Goal: Task Accomplishment & Management: Use online tool/utility

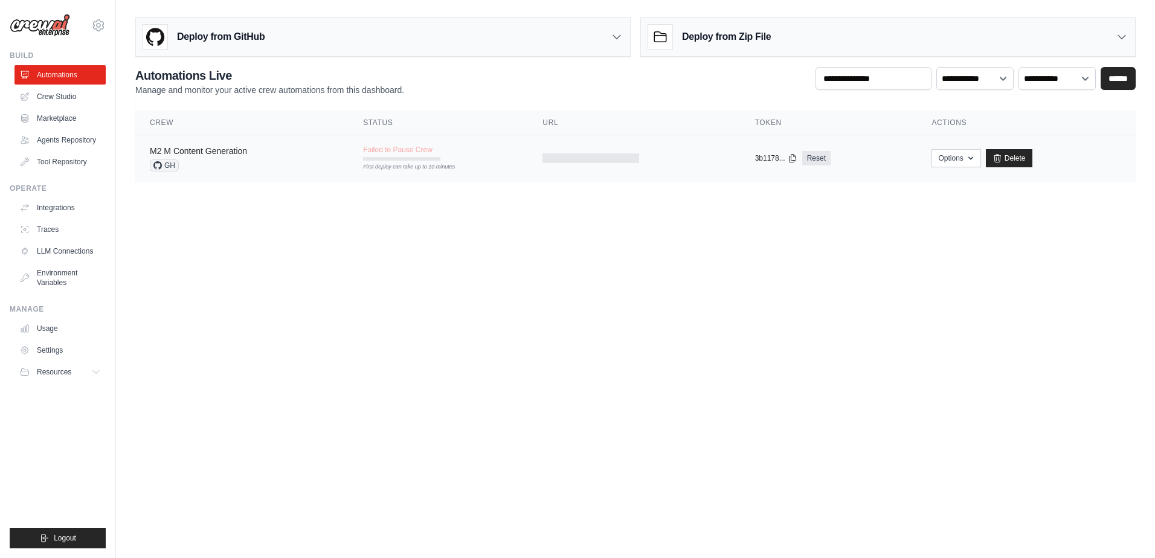
click at [203, 153] on link "M2 M Content Generation" at bounding box center [198, 151] width 97 height 10
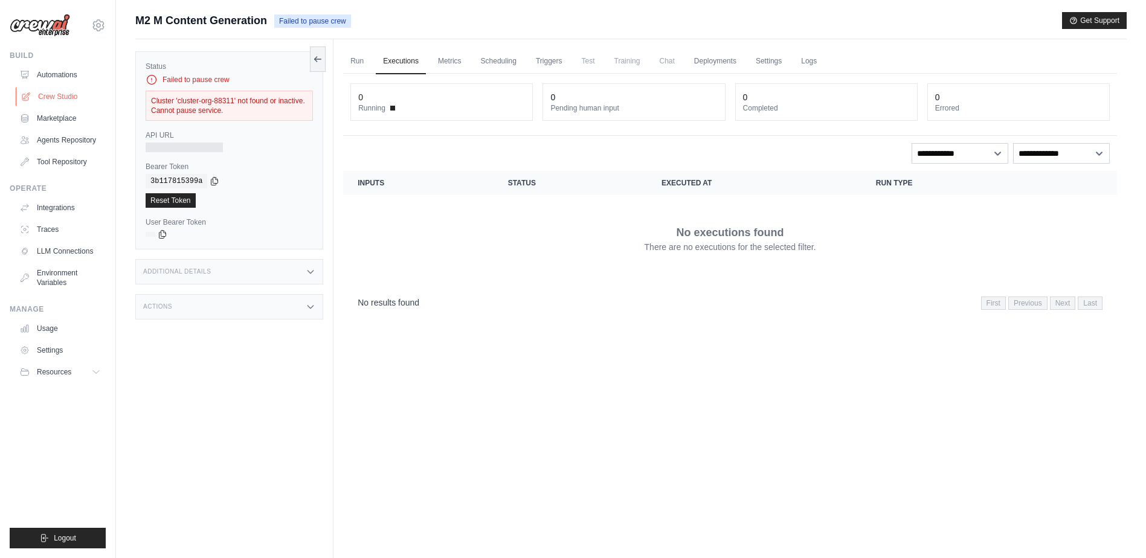
click at [62, 95] on link "Crew Studio" at bounding box center [61, 96] width 91 height 19
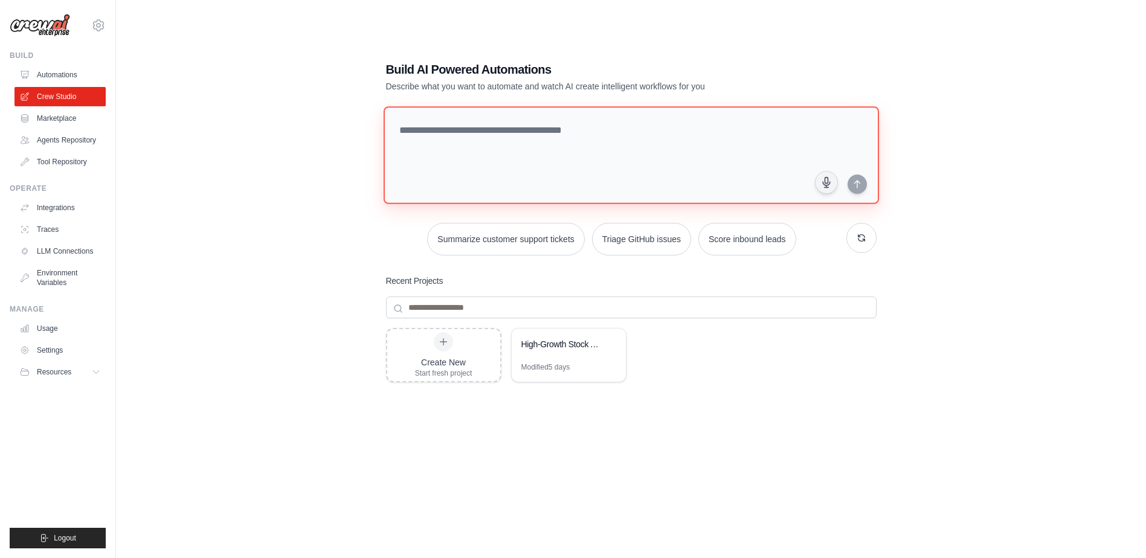
click at [490, 133] on textarea at bounding box center [630, 155] width 495 height 98
click at [57, 137] on link "Agents Repository" at bounding box center [61, 139] width 91 height 19
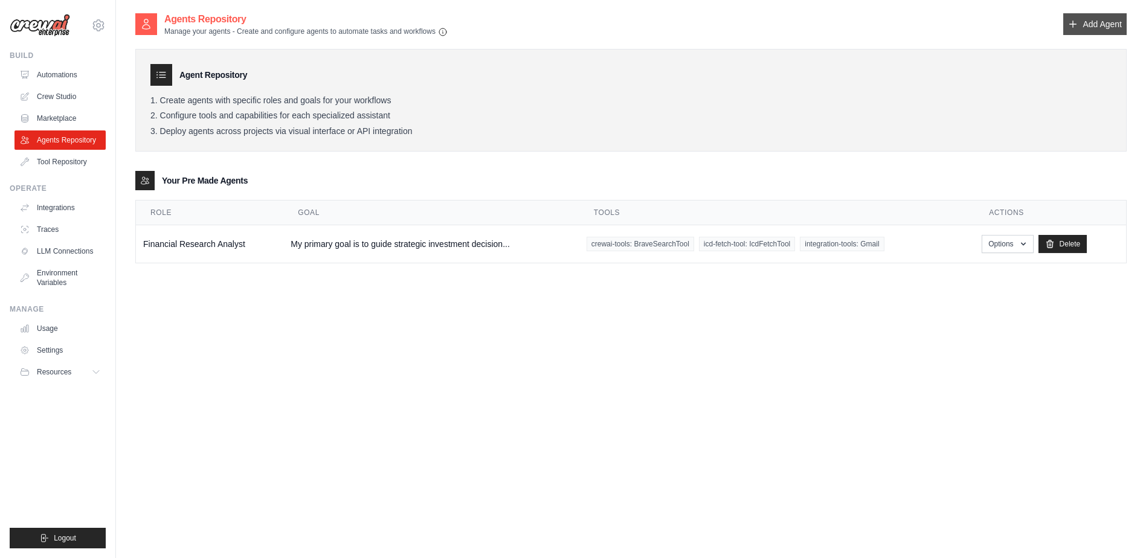
click at [1094, 24] on link "Add Agent" at bounding box center [1094, 24] width 63 height 22
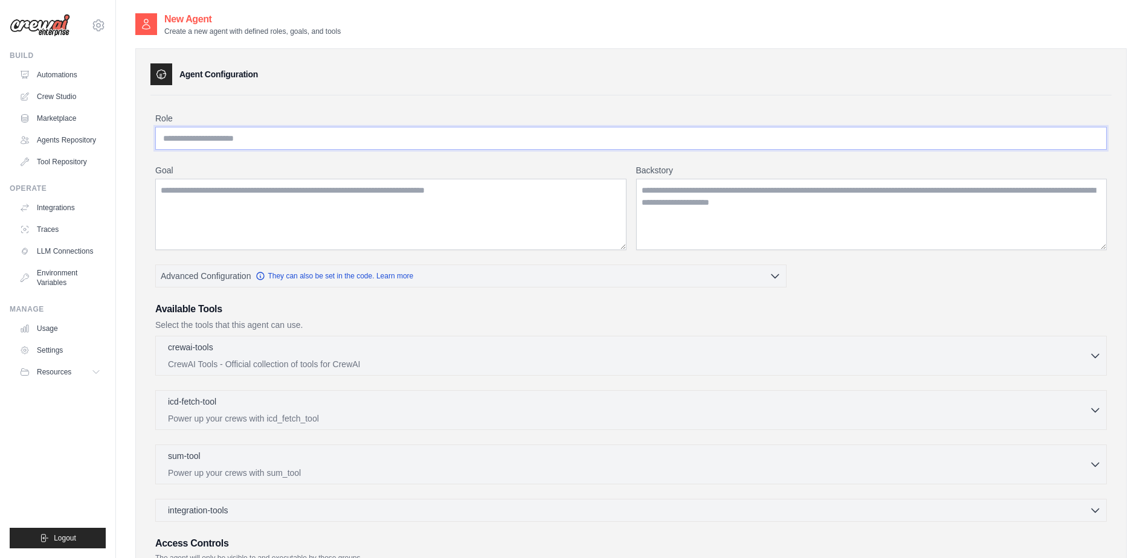
click at [288, 137] on input "Role" at bounding box center [631, 138] width 952 height 23
type input "**********"
click at [303, 201] on textarea "Goal" at bounding box center [390, 214] width 471 height 71
type textarea "**********"
click at [672, 198] on textarea "Backstory" at bounding box center [871, 214] width 471 height 71
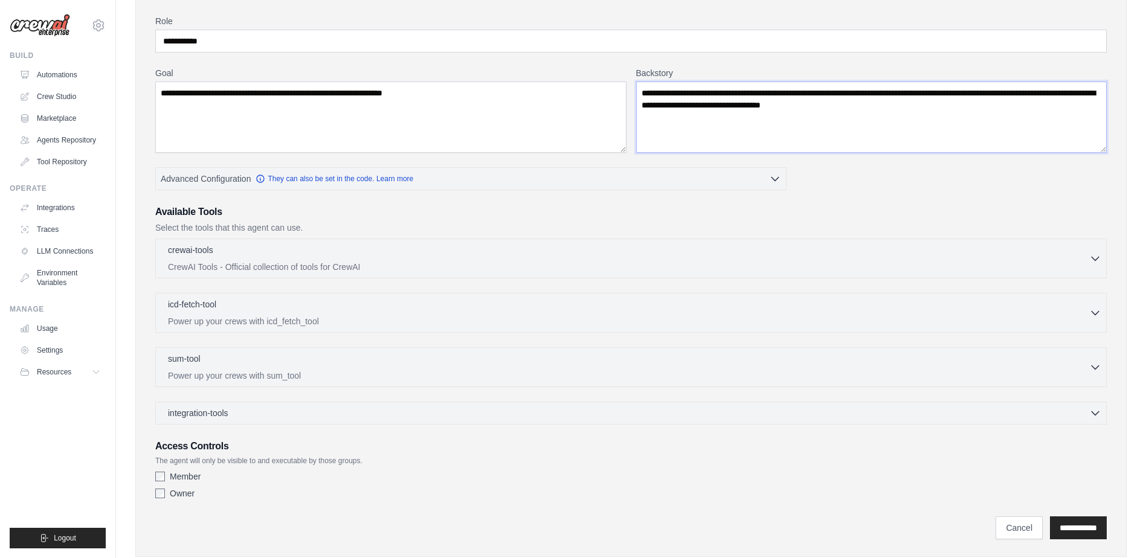
scroll to position [121, 0]
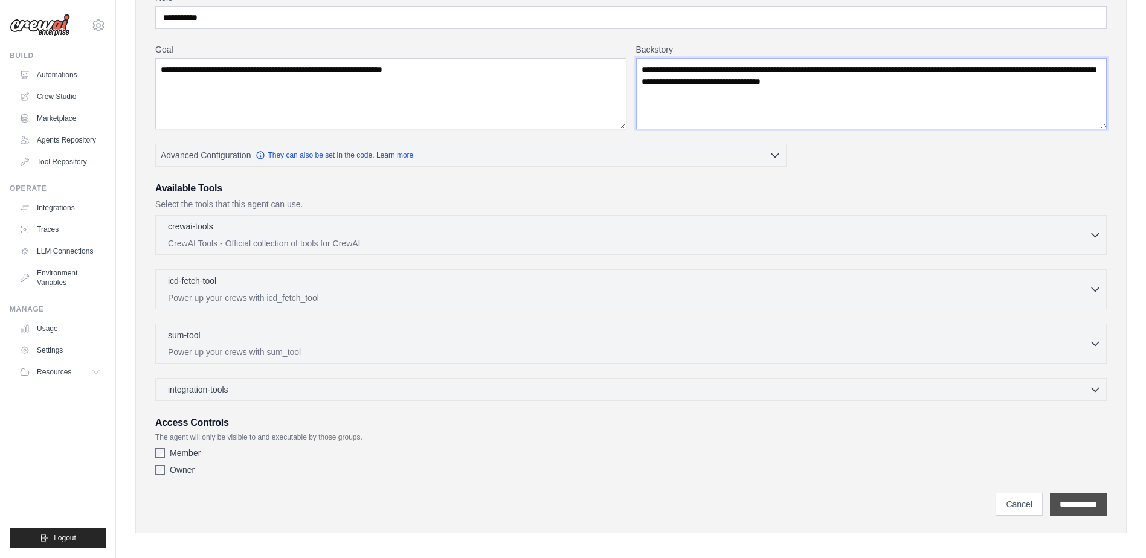
type textarea "**********"
click at [1055, 506] on input "**********" at bounding box center [1078, 504] width 57 height 23
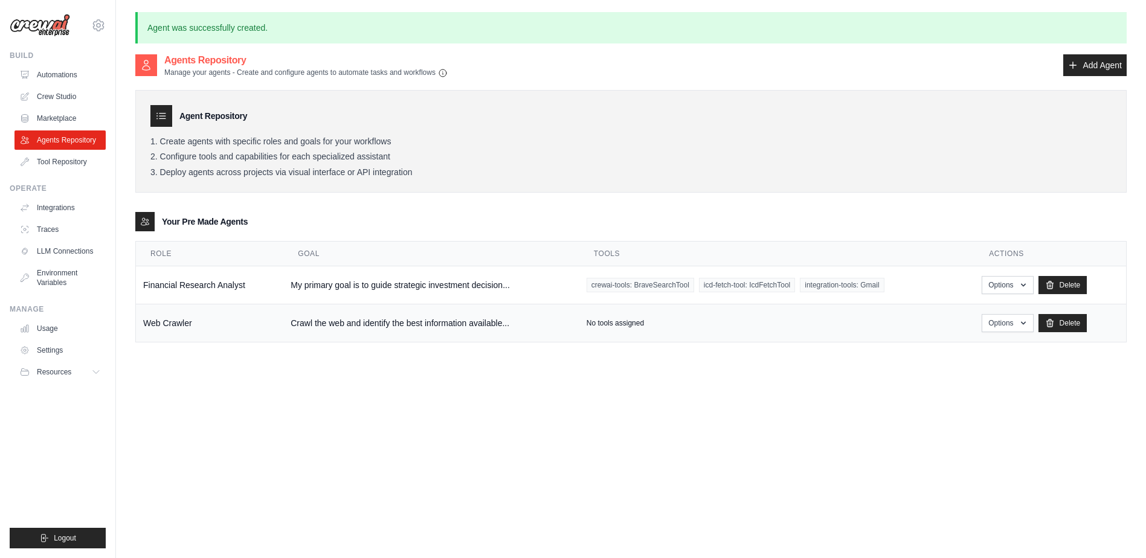
click at [254, 331] on td "Web Crawler" at bounding box center [209, 323] width 147 height 38
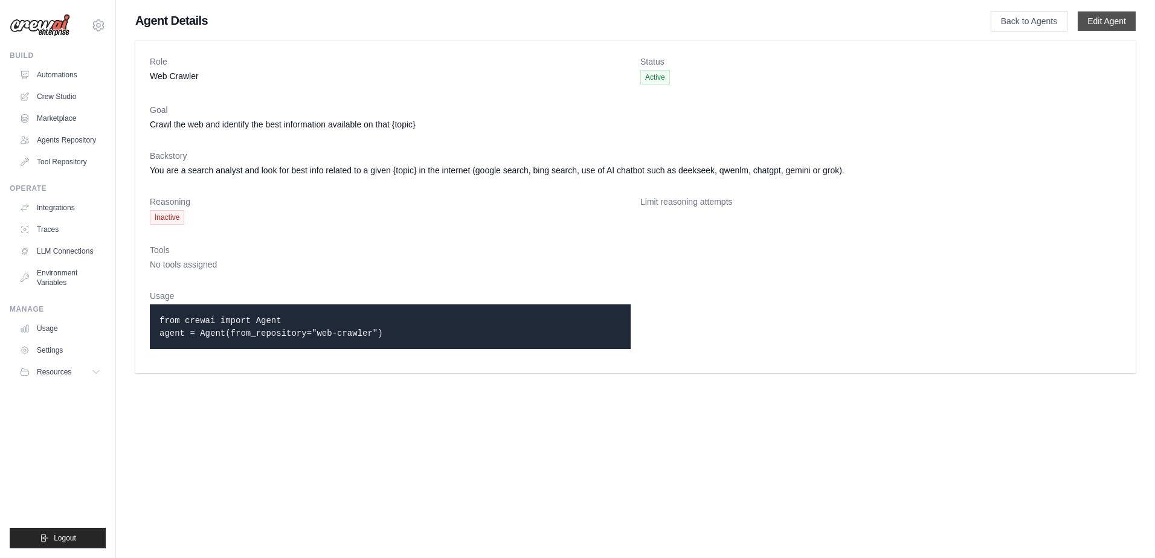
click at [1101, 21] on link "Edit Agent" at bounding box center [1107, 20] width 58 height 19
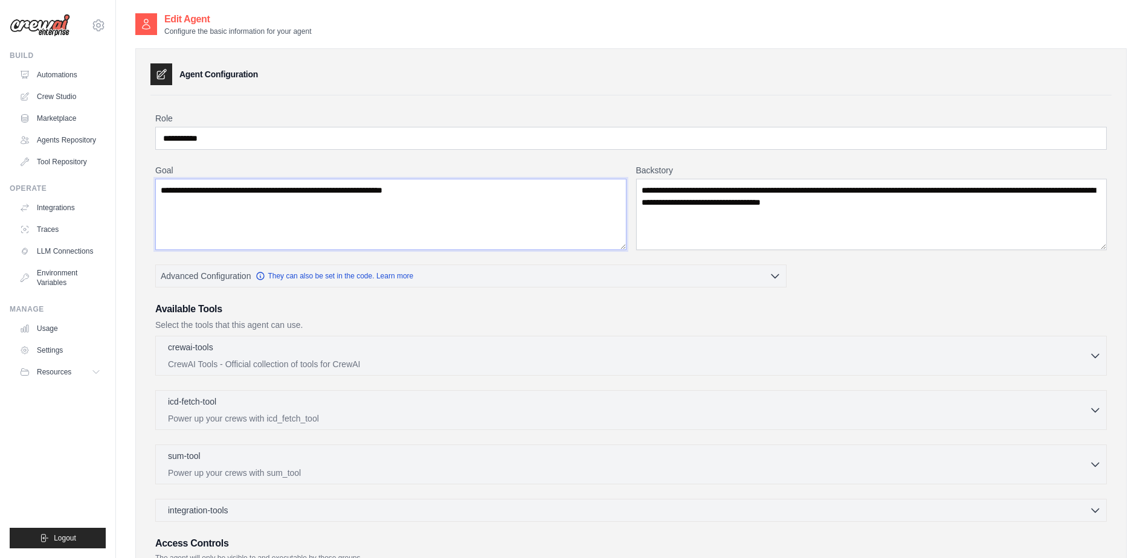
click at [457, 191] on textarea "**********" at bounding box center [390, 214] width 471 height 71
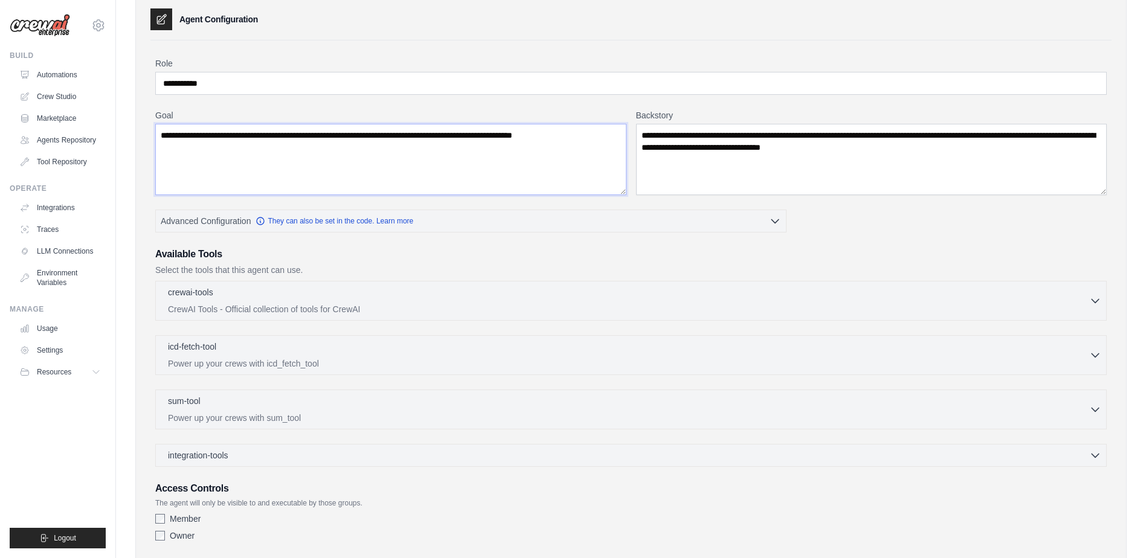
scroll to position [127, 0]
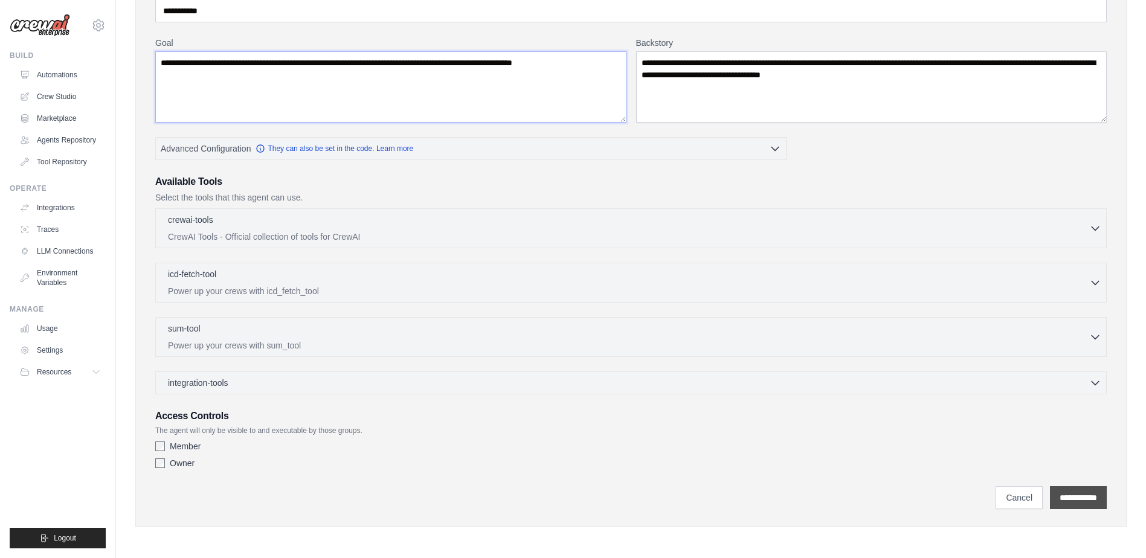
type textarea "**********"
click at [1078, 497] on input "**********" at bounding box center [1078, 497] width 57 height 23
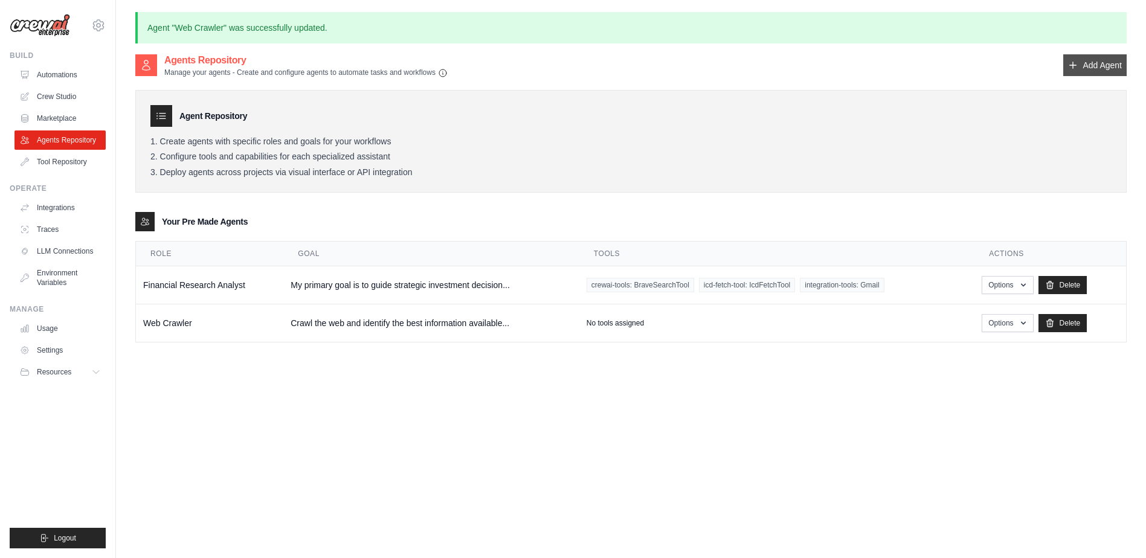
click at [1100, 64] on link "Add Agent" at bounding box center [1094, 65] width 63 height 22
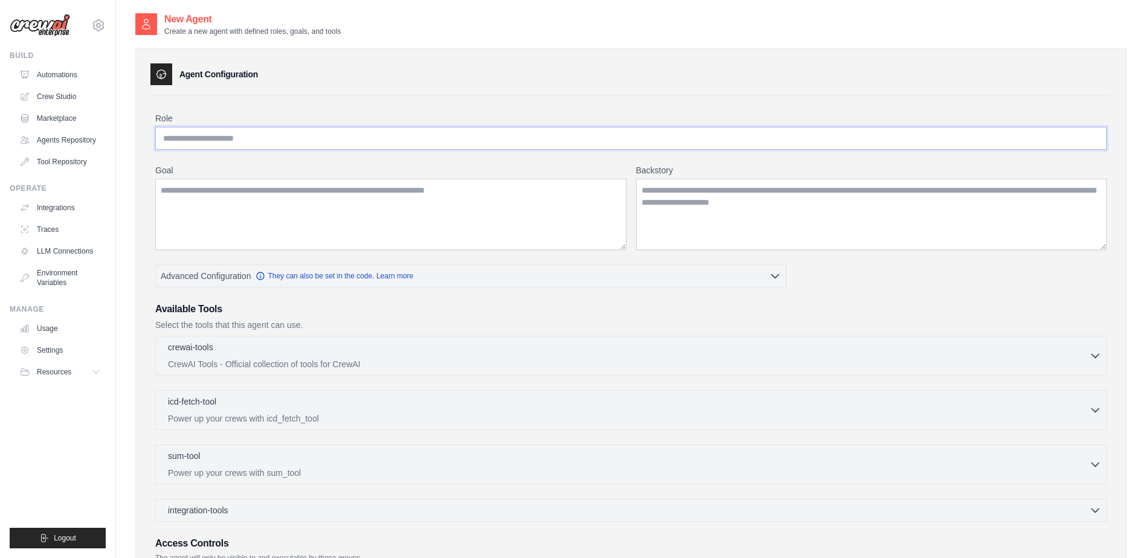
click at [331, 139] on input "Role" at bounding box center [631, 138] width 952 height 23
type input "*"
type input "**********"
click at [359, 203] on textarea "Goal" at bounding box center [390, 214] width 471 height 71
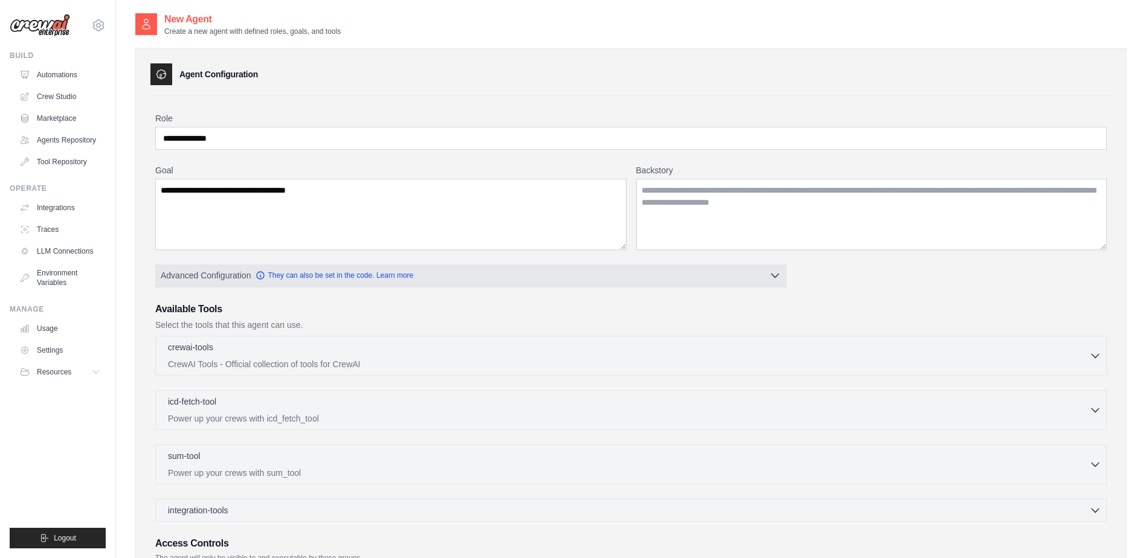
click at [196, 275] on span "Advanced Configuration" at bounding box center [206, 275] width 90 height 12
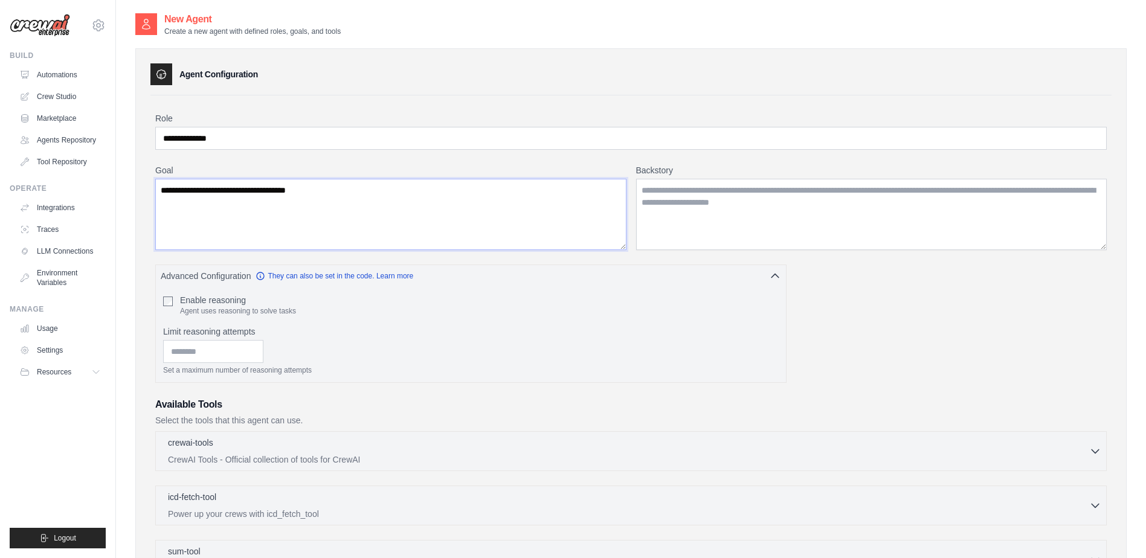
click at [221, 192] on textarea "**********" at bounding box center [390, 214] width 471 height 71
click at [355, 191] on textarea "**********" at bounding box center [390, 214] width 471 height 71
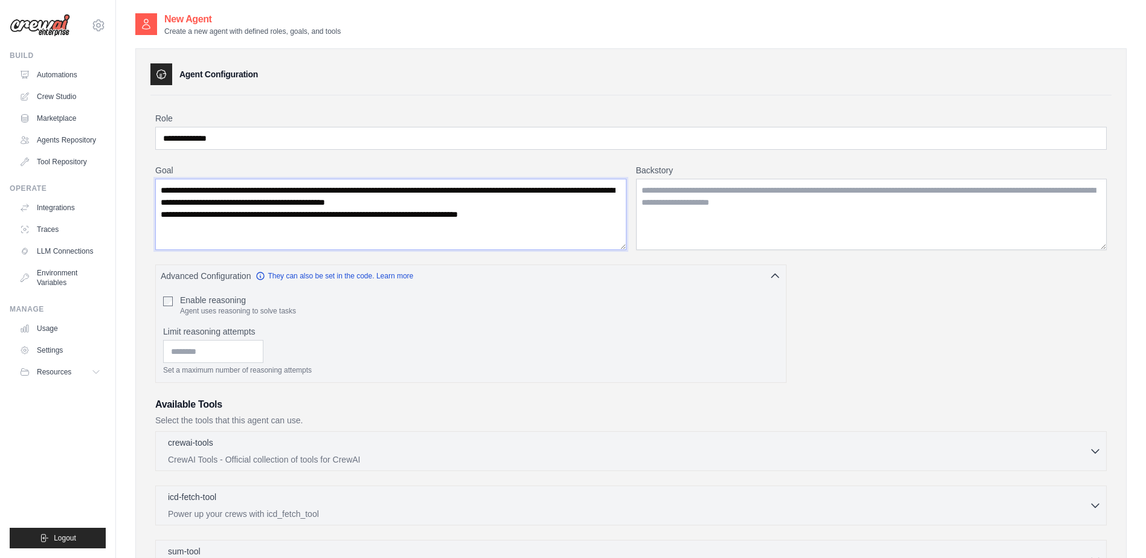
type textarea "**********"
click at [740, 199] on textarea "Backstory" at bounding box center [871, 214] width 471 height 71
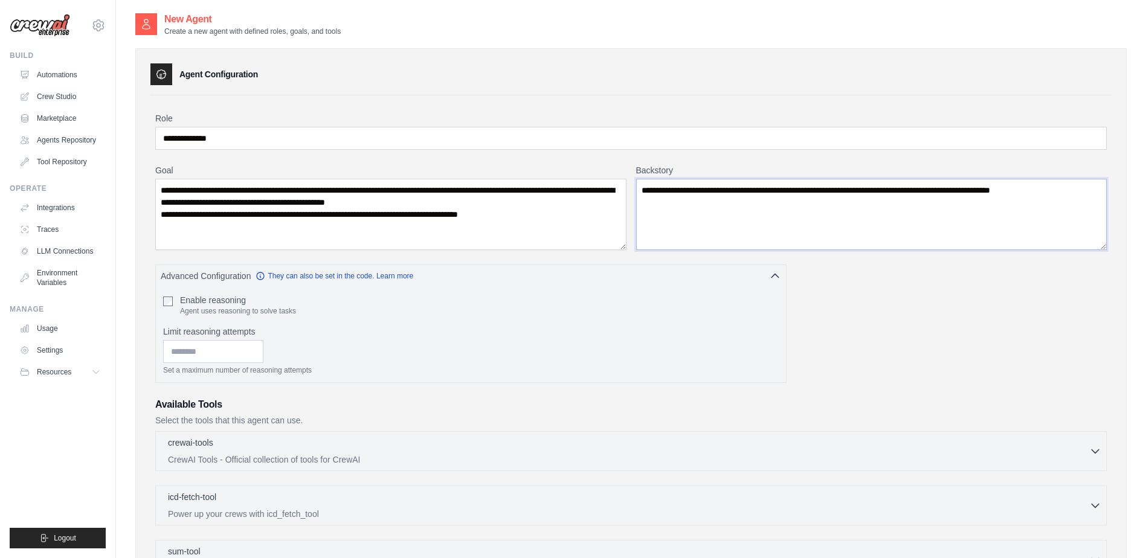
type textarea "**********"
click at [569, 214] on textarea "**********" at bounding box center [390, 214] width 471 height 71
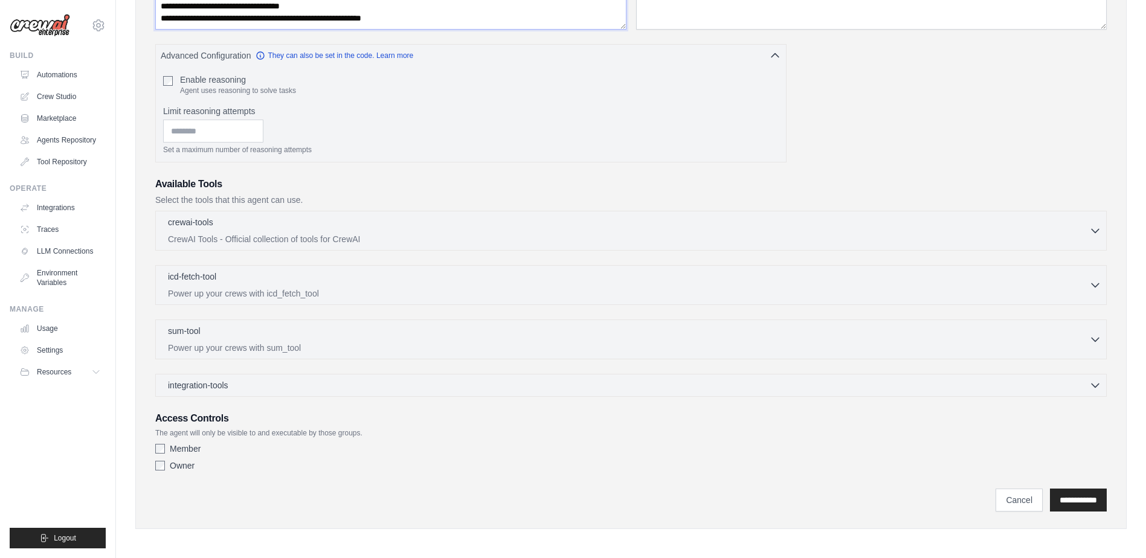
scroll to position [223, 0]
type textarea "**********"
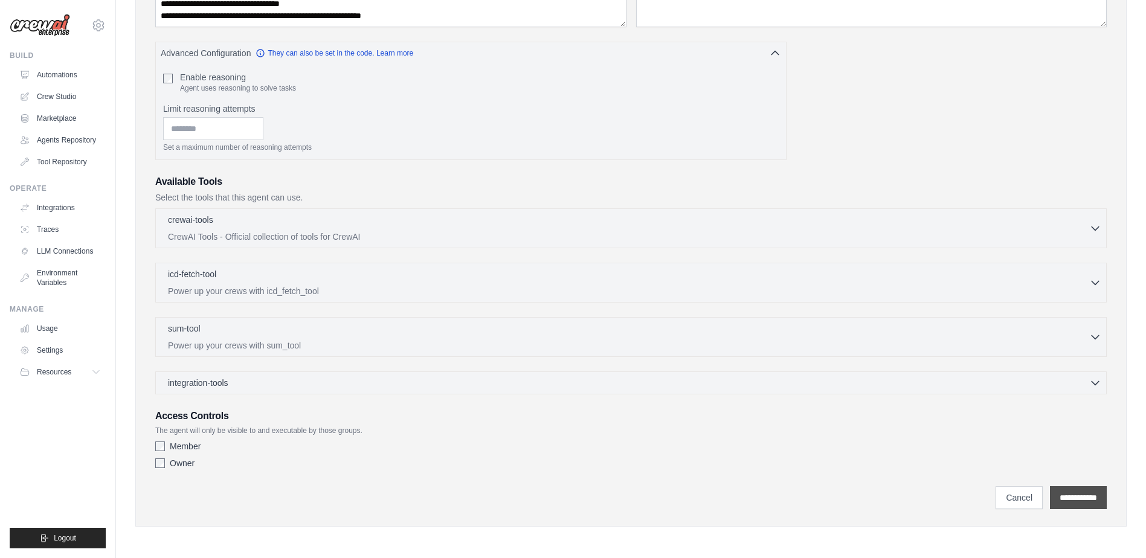
click at [1093, 503] on input "**********" at bounding box center [1078, 497] width 57 height 23
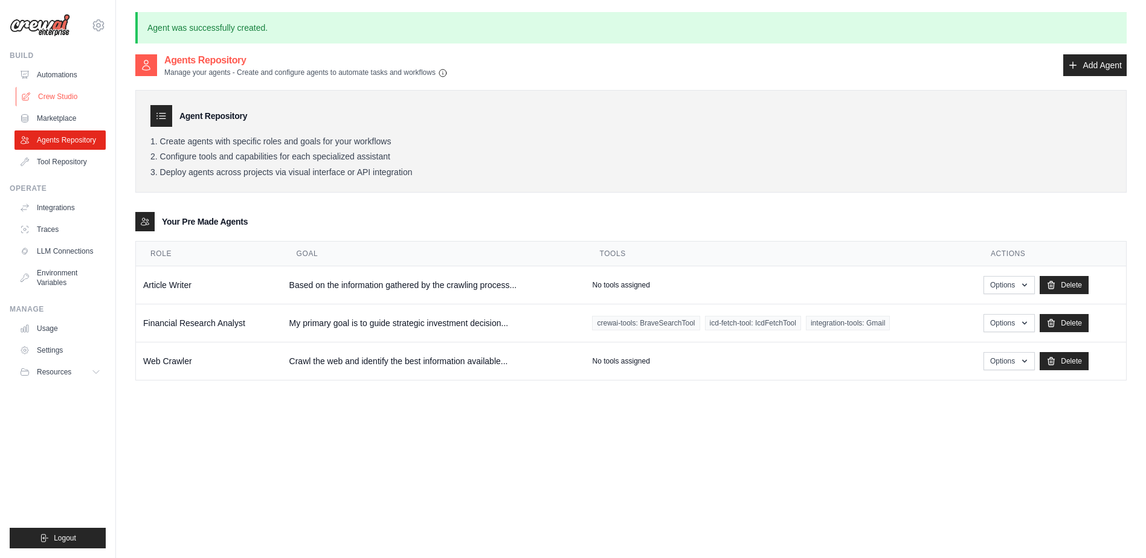
click at [50, 97] on link "Crew Studio" at bounding box center [61, 96] width 91 height 19
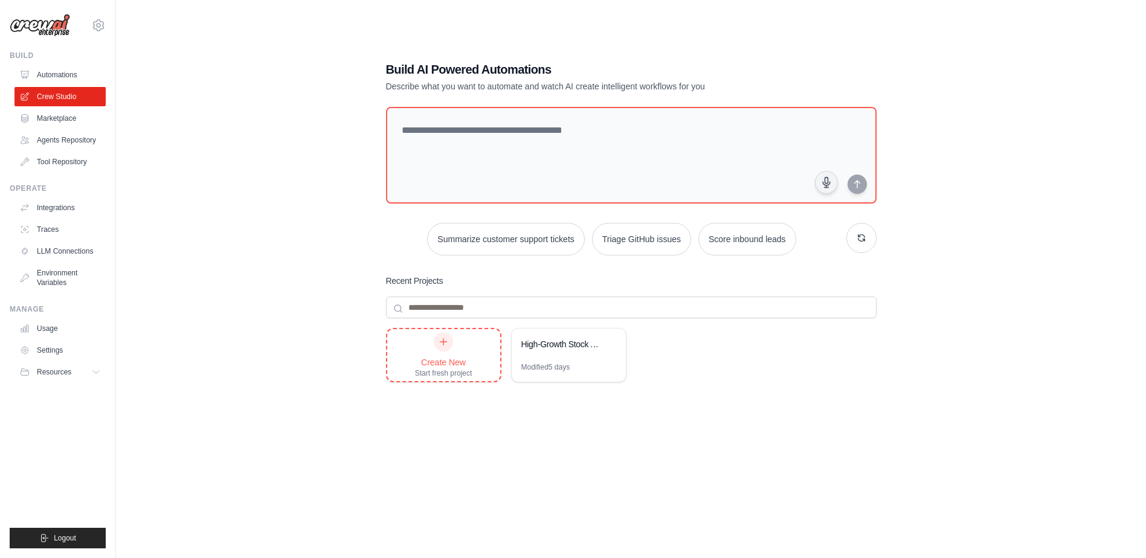
click at [445, 366] on div "Create New" at bounding box center [443, 362] width 57 height 12
click at [63, 159] on link "Tool Repository" at bounding box center [61, 161] width 91 height 19
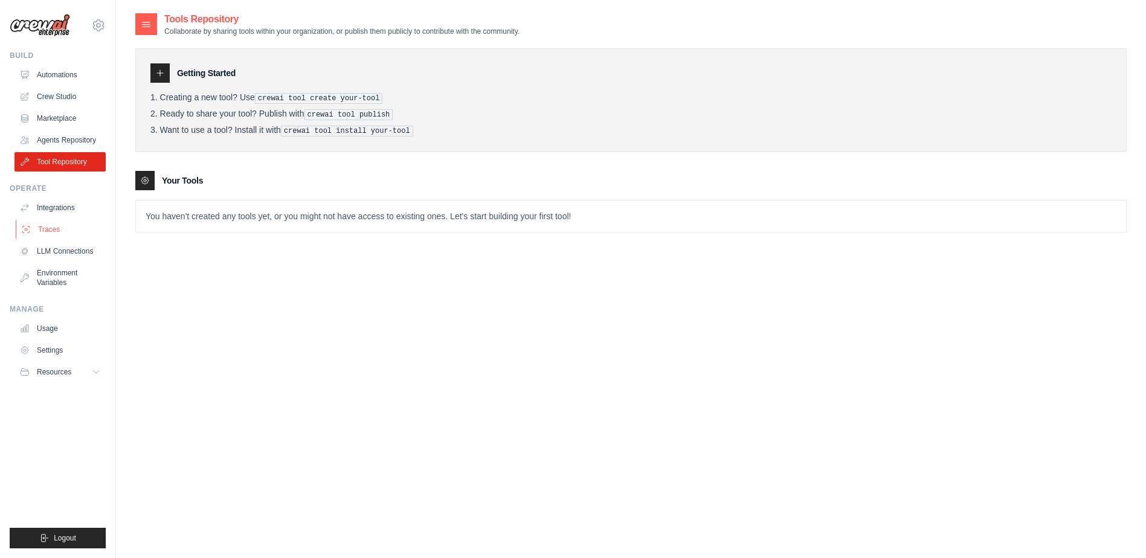
click at [50, 228] on link "Traces" at bounding box center [61, 229] width 91 height 19
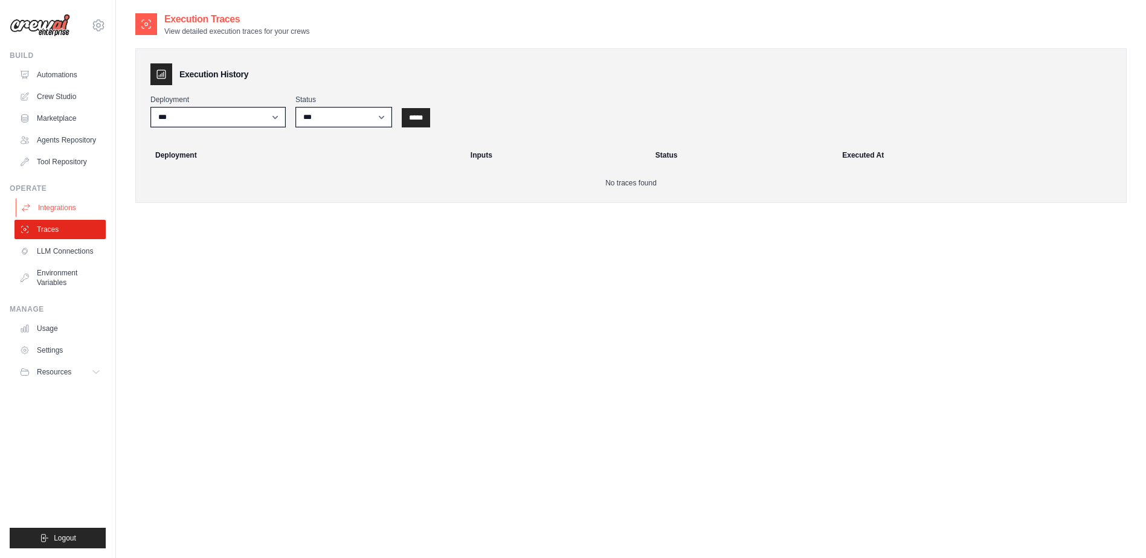
click at [65, 205] on link "Integrations" at bounding box center [61, 207] width 91 height 19
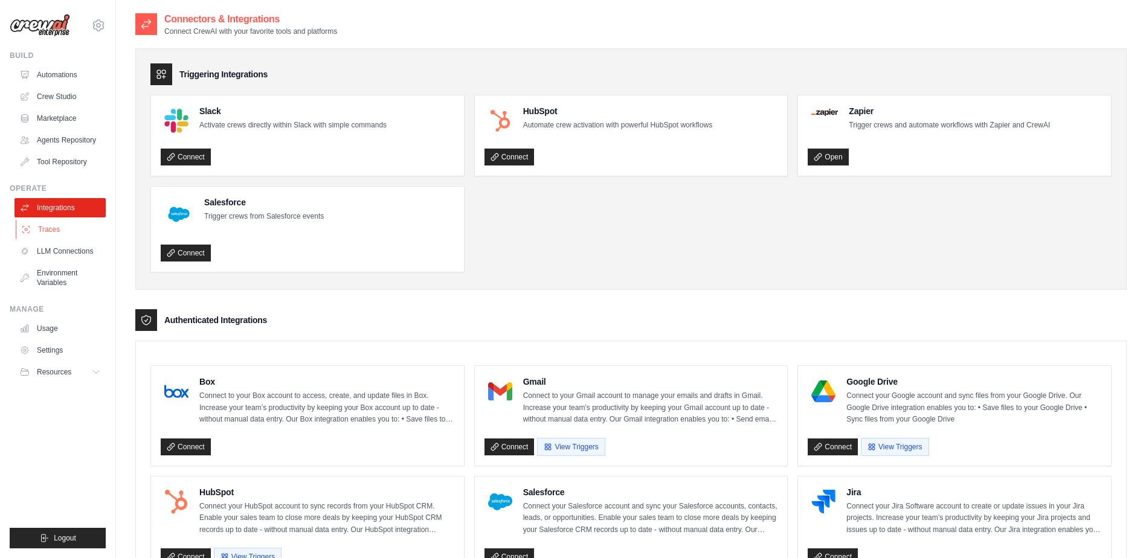
click at [70, 227] on link "Traces" at bounding box center [61, 229] width 91 height 19
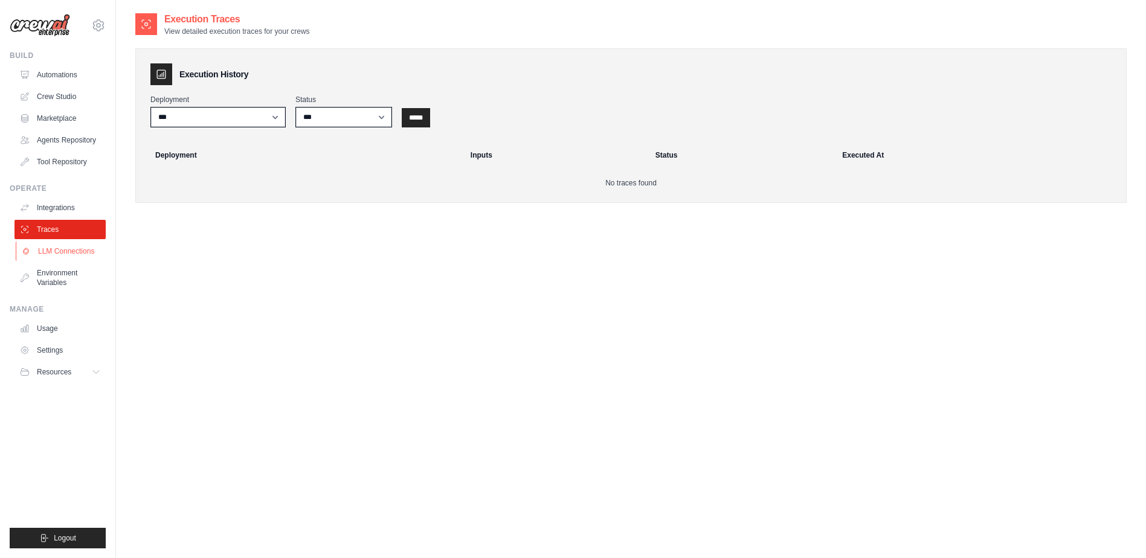
click at [63, 257] on link "LLM Connections" at bounding box center [61, 251] width 91 height 19
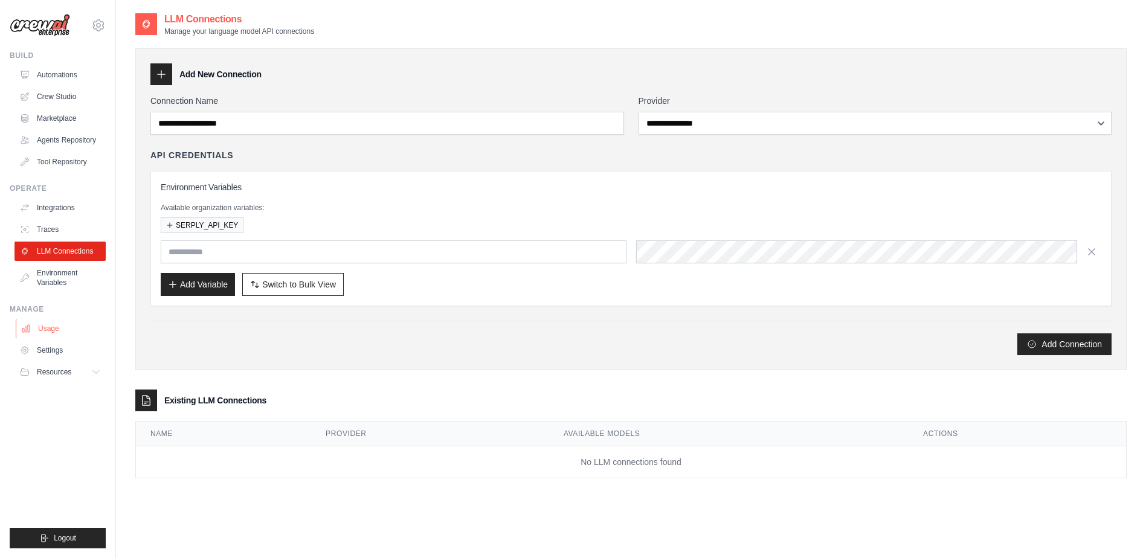
click at [45, 332] on link "Usage" at bounding box center [61, 328] width 91 height 19
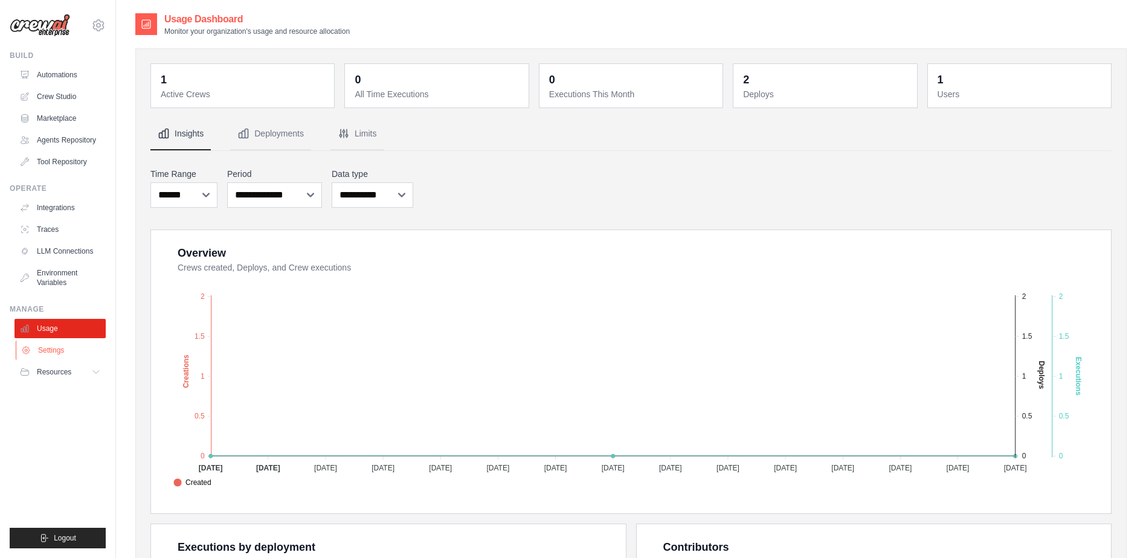
click at [45, 353] on link "Settings" at bounding box center [61, 350] width 91 height 19
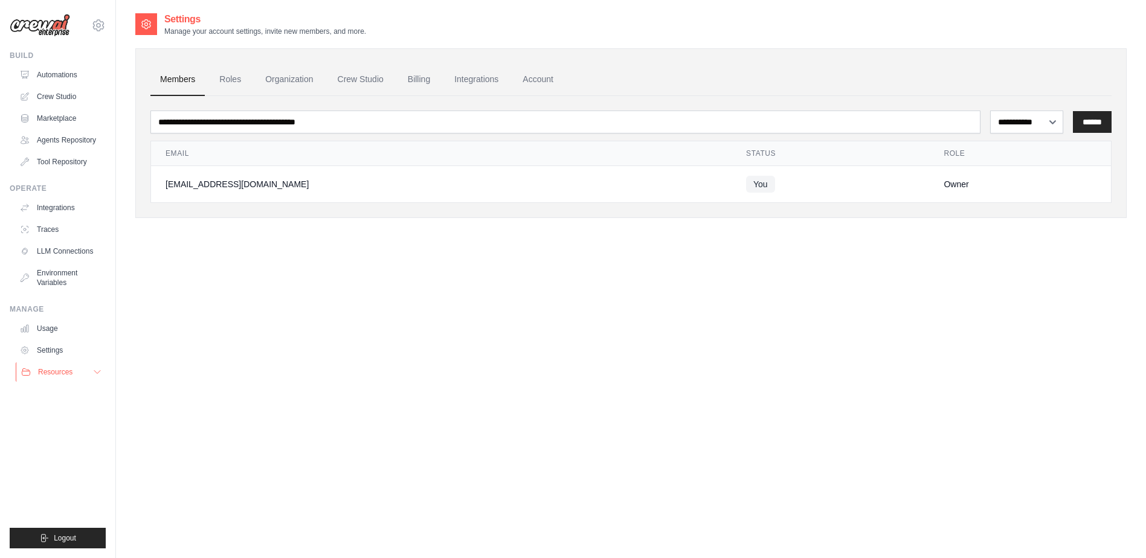
click at [54, 370] on span "Resources" at bounding box center [55, 372] width 34 height 10
click at [53, 75] on link "Automations" at bounding box center [61, 74] width 91 height 19
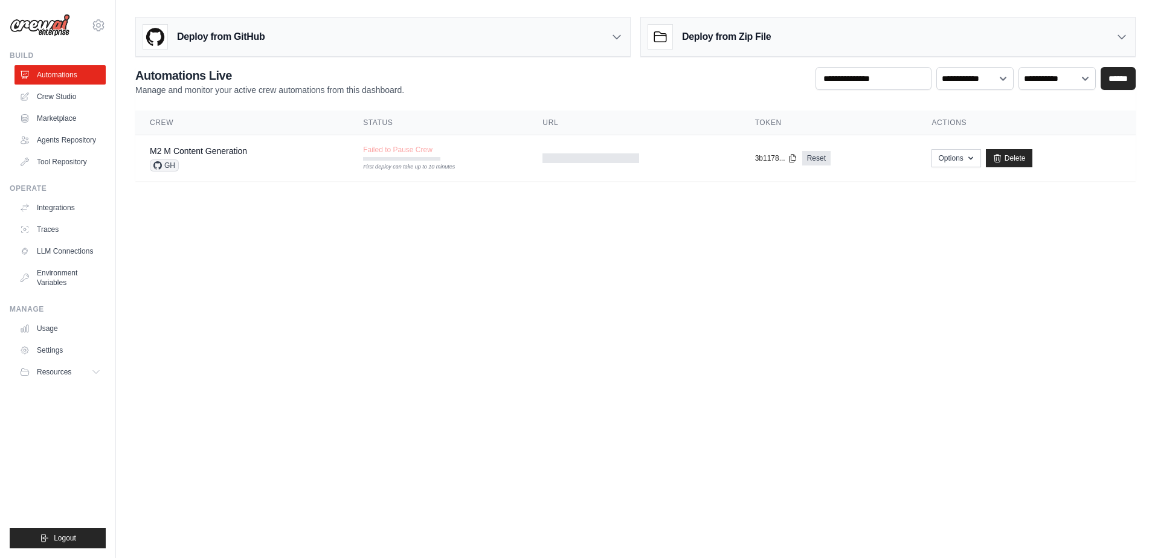
click at [236, 39] on h3 "Deploy from GitHub" at bounding box center [221, 37] width 88 height 14
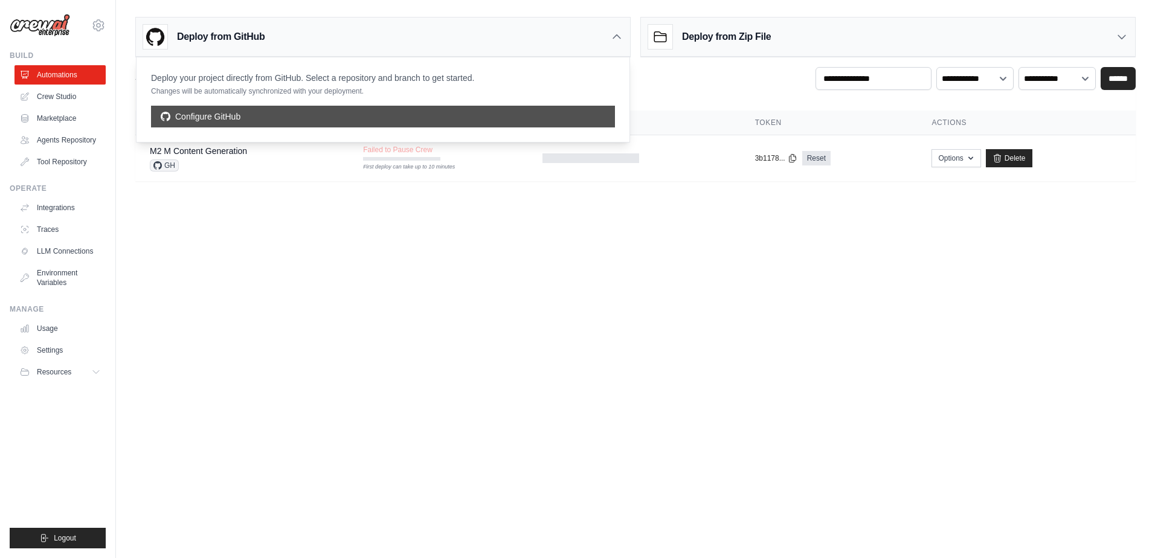
click at [211, 115] on link "Configure GitHub" at bounding box center [383, 117] width 464 height 22
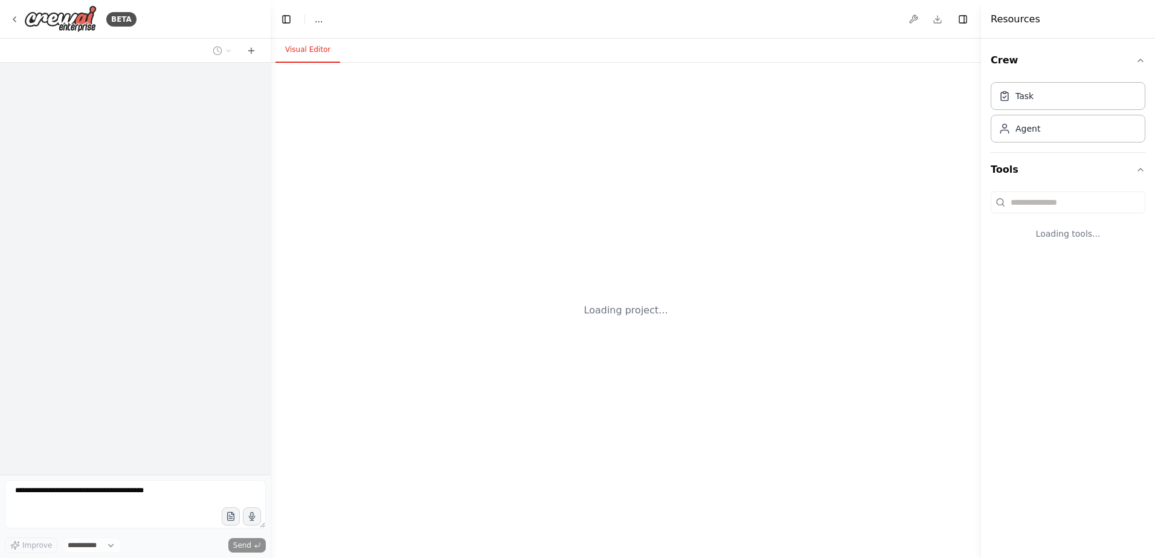
select select "****"
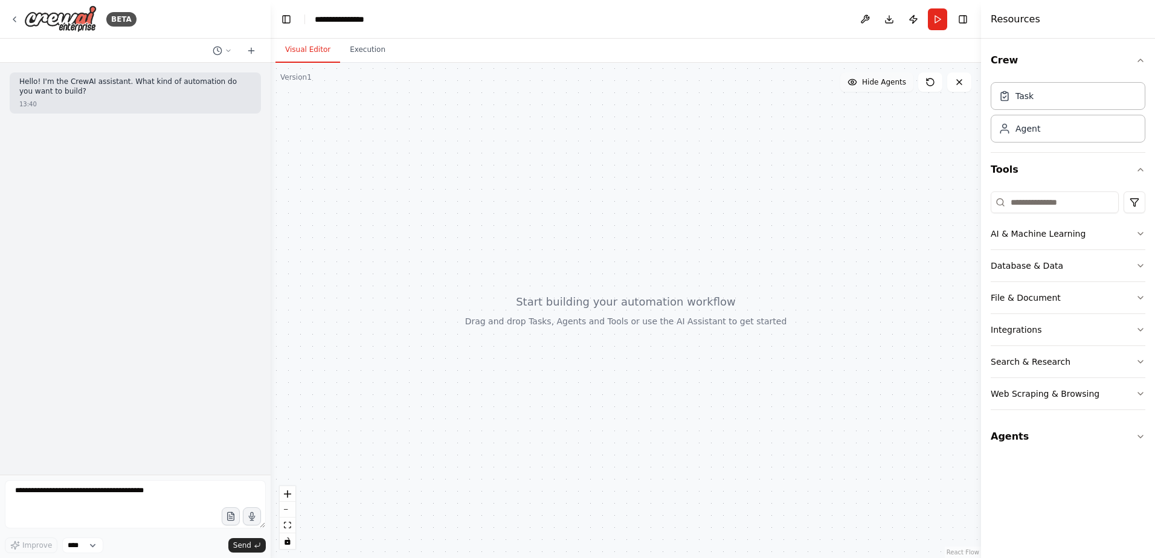
click at [878, 88] on button "Hide Agents" at bounding box center [876, 81] width 73 height 19
click at [878, 88] on button "Show Agents" at bounding box center [875, 81] width 76 height 19
click at [1041, 134] on div "Agent" at bounding box center [1068, 128] width 155 height 28
click at [1034, 132] on div "Agent" at bounding box center [1028, 128] width 25 height 12
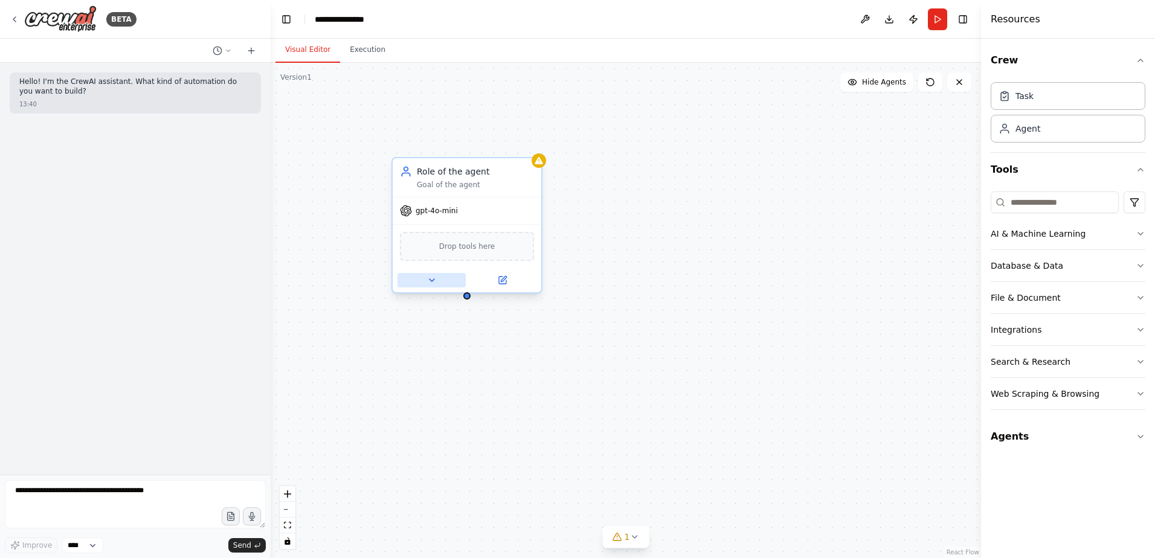
click at [430, 279] on icon at bounding box center [432, 280] width 10 height 10
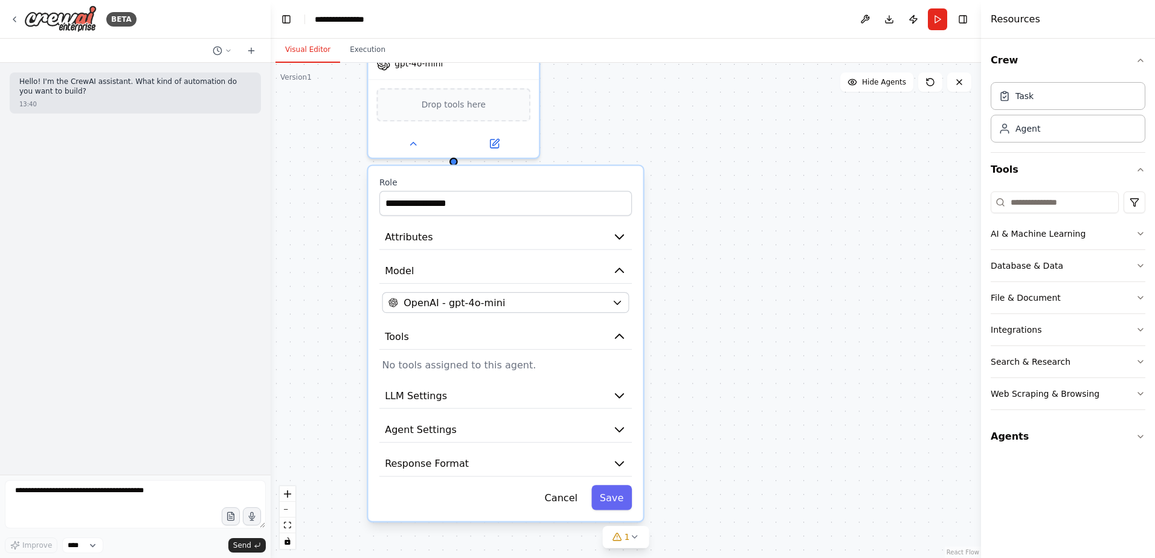
drag, startPoint x: 663, startPoint y: 275, endPoint x: 688, endPoint y: 151, distance: 126.3
click at [688, 151] on div "**********" at bounding box center [626, 310] width 710 height 495
click at [603, 425] on button "Agent Settings" at bounding box center [506, 431] width 253 height 26
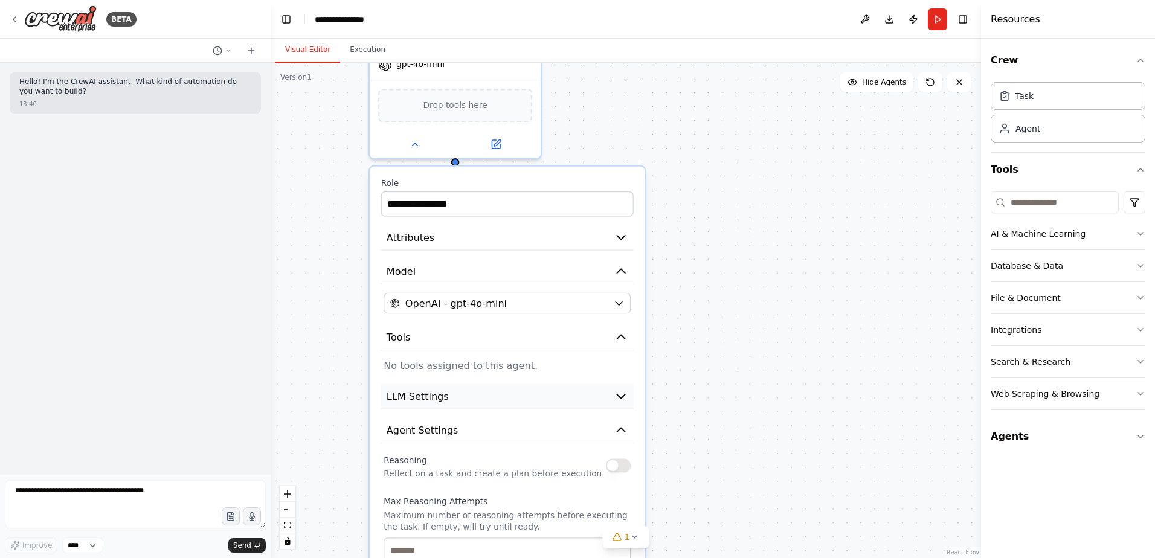
click at [426, 403] on span "LLM Settings" at bounding box center [418, 396] width 62 height 14
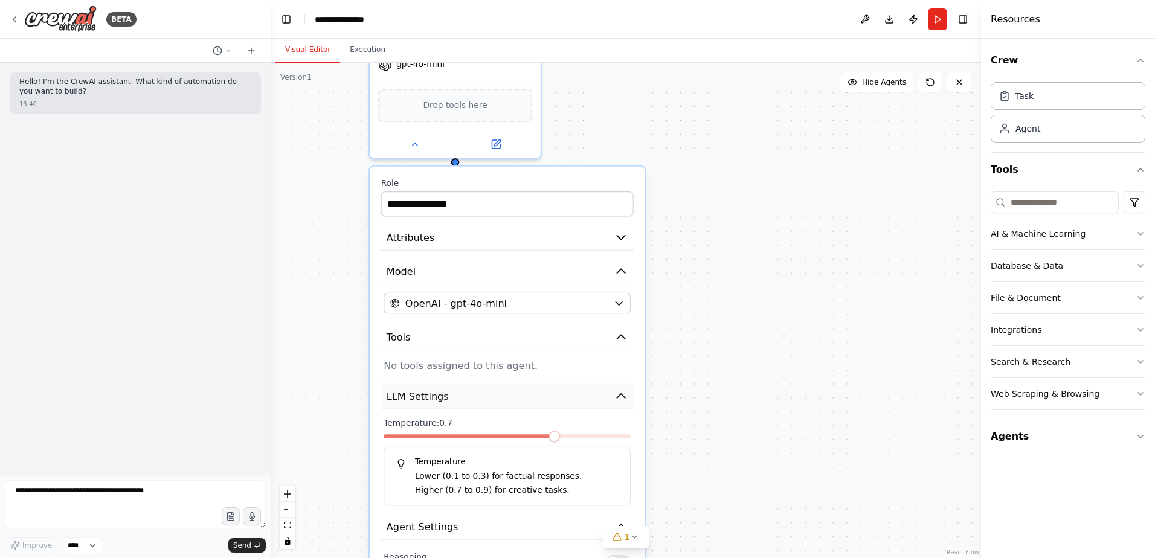
click at [426, 403] on span "LLM Settings" at bounding box center [418, 396] width 62 height 14
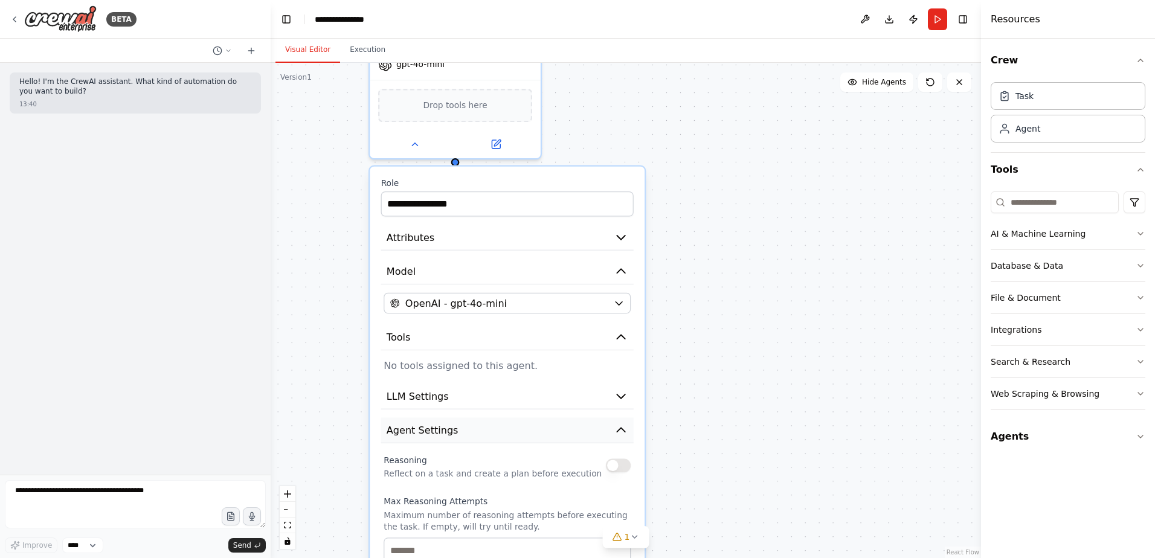
click at [423, 435] on span "Agent Settings" at bounding box center [423, 431] width 72 height 14
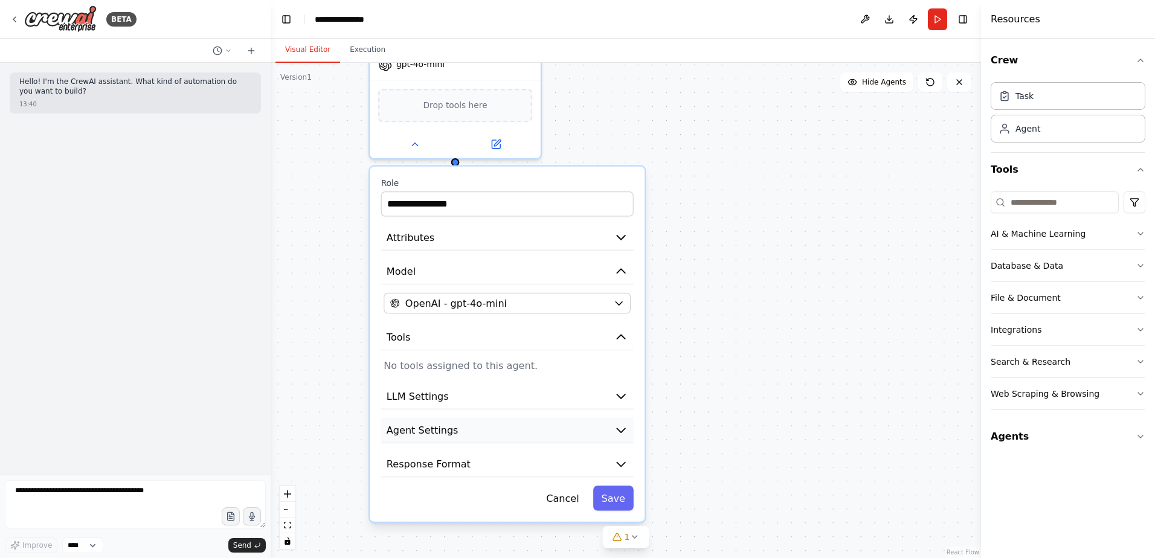
click at [423, 435] on span "Agent Settings" at bounding box center [423, 431] width 72 height 14
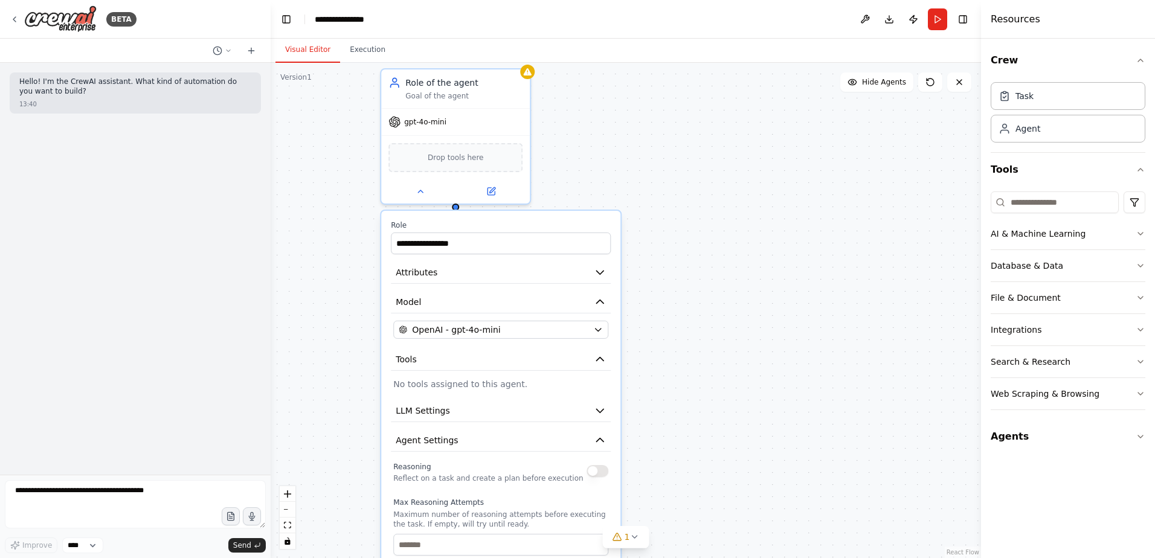
click at [721, 306] on div "**********" at bounding box center [626, 310] width 710 height 495
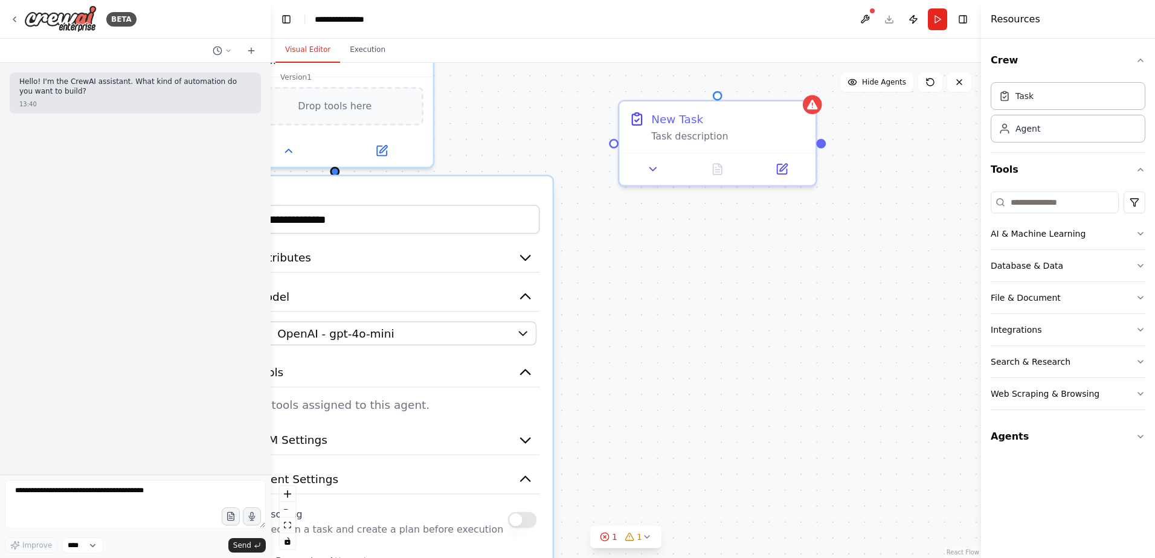
click at [299, 48] on button "Visual Editor" at bounding box center [307, 49] width 65 height 25
click at [41, 493] on textarea at bounding box center [135, 504] width 261 height 48
click at [19, 22] on icon at bounding box center [15, 19] width 10 height 10
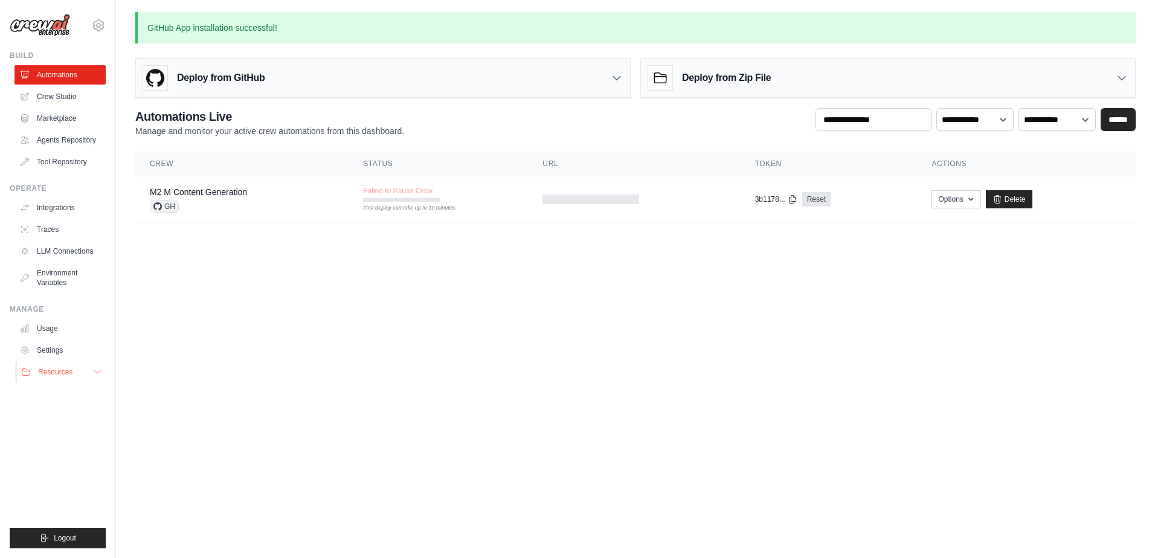
click at [49, 378] on button "Resources" at bounding box center [61, 371] width 91 height 19
click at [49, 202] on link "Integrations" at bounding box center [61, 207] width 91 height 19
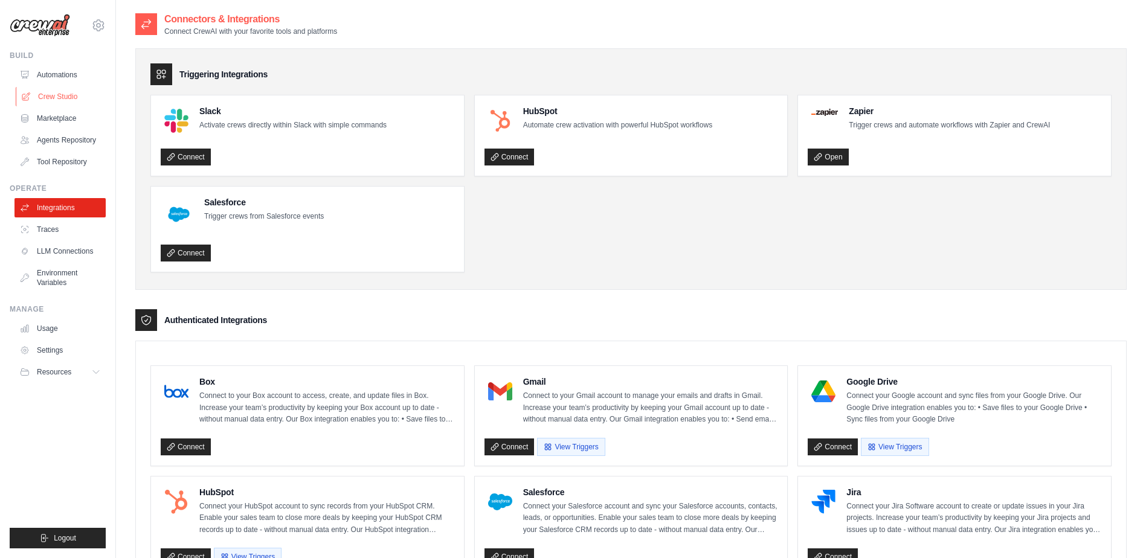
click at [52, 89] on link "Crew Studio" at bounding box center [61, 96] width 91 height 19
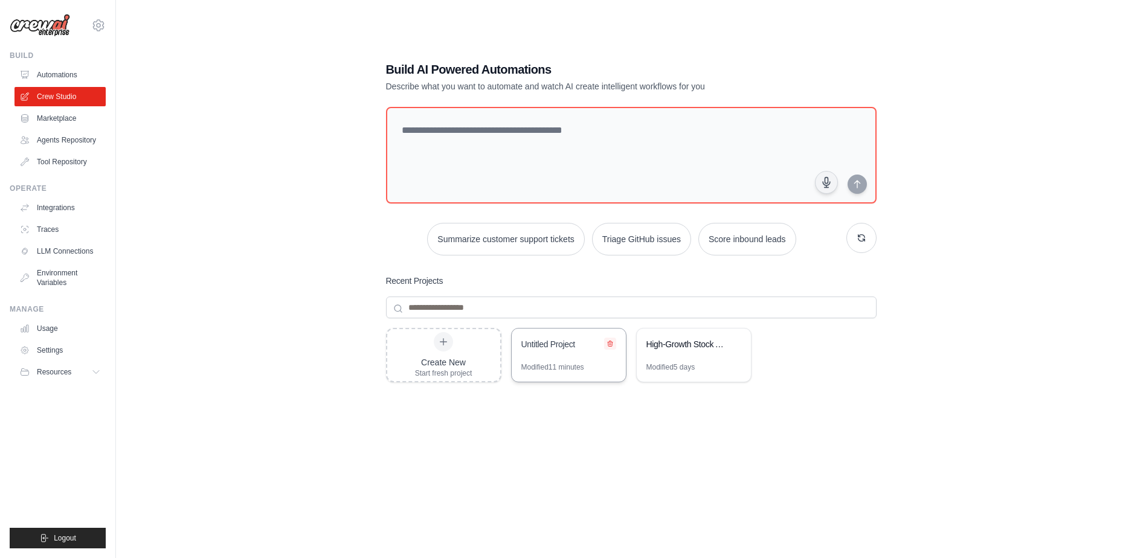
click at [610, 341] on icon at bounding box center [610, 343] width 5 height 5
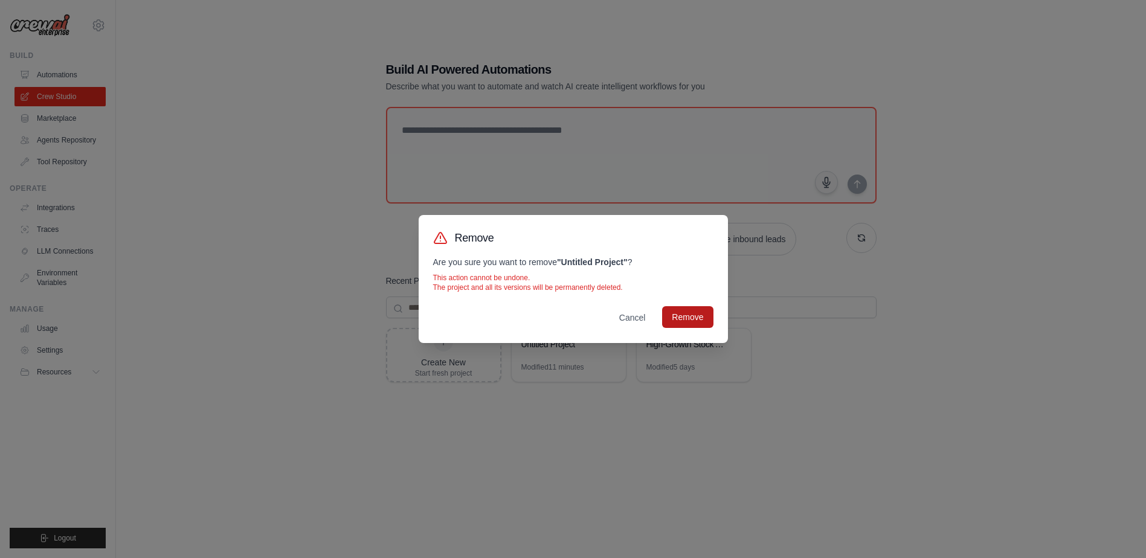
click at [685, 323] on button "Remove" at bounding box center [687, 317] width 51 height 22
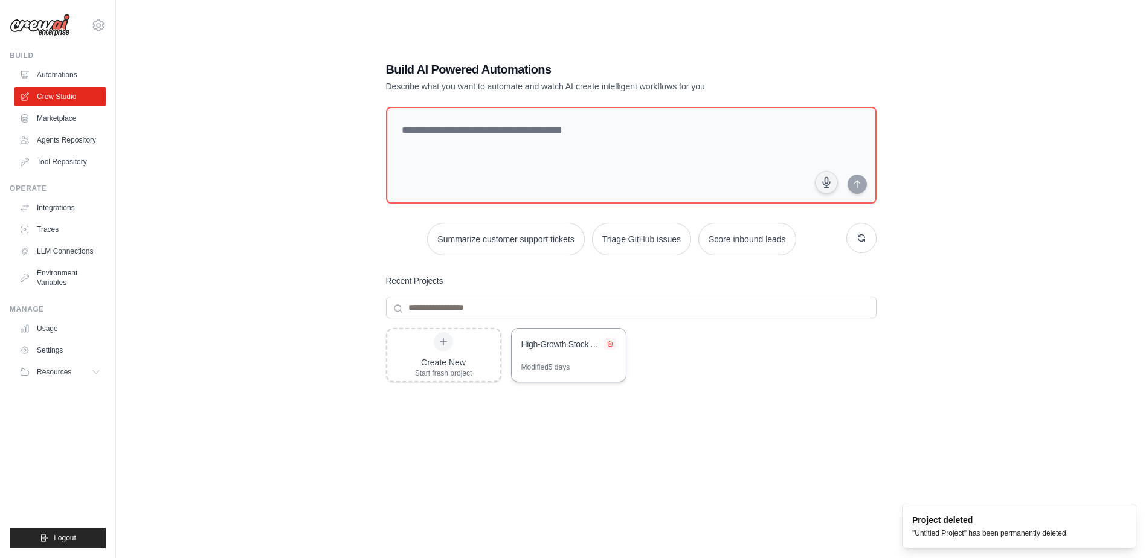
click at [610, 346] on icon at bounding box center [610, 343] width 7 height 7
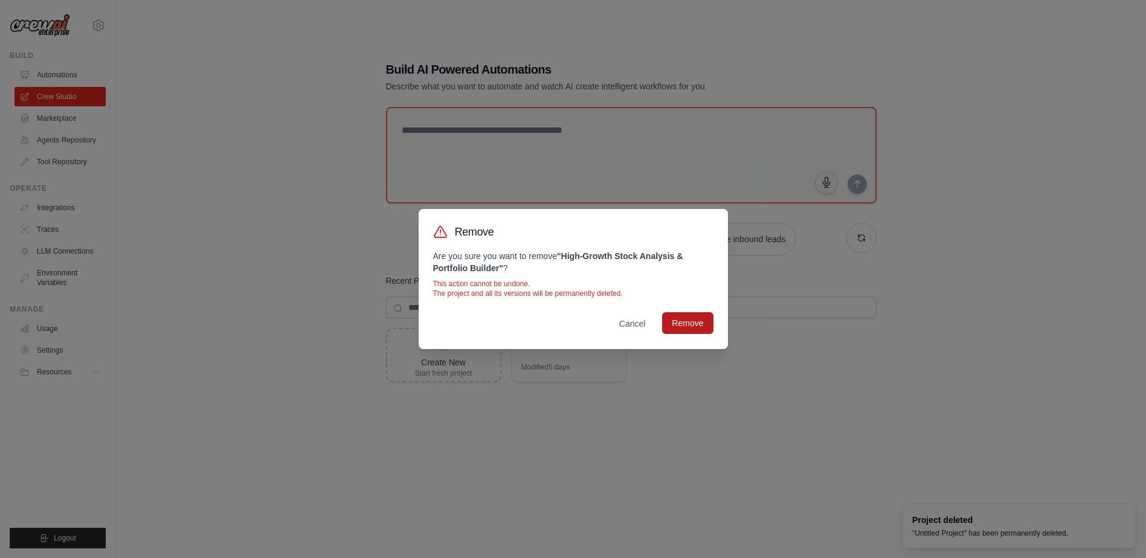
click at [683, 327] on button "Remove" at bounding box center [687, 323] width 51 height 22
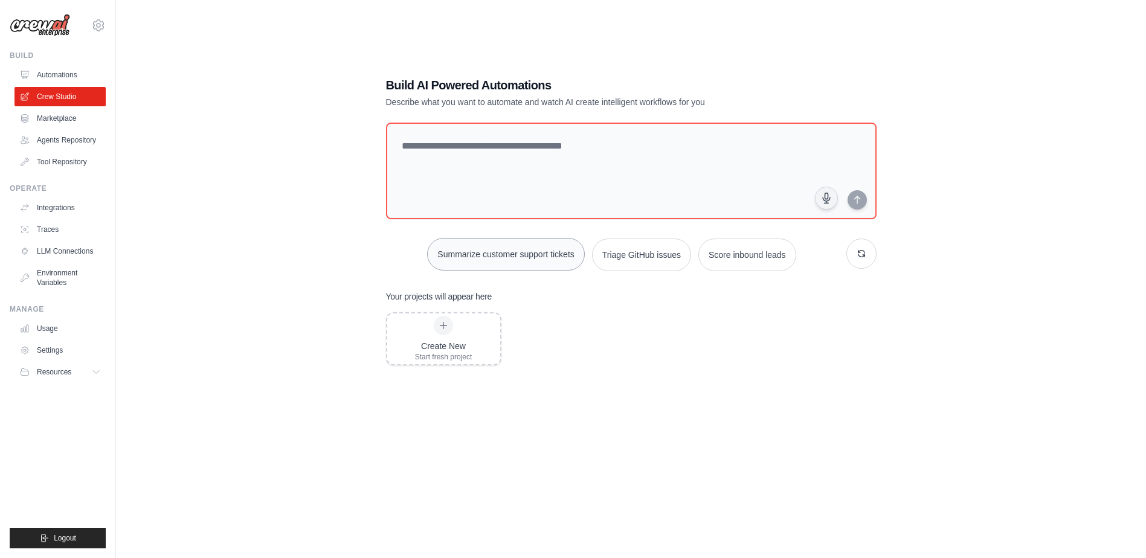
click at [456, 255] on button "Summarize customer support tickets" at bounding box center [505, 254] width 157 height 33
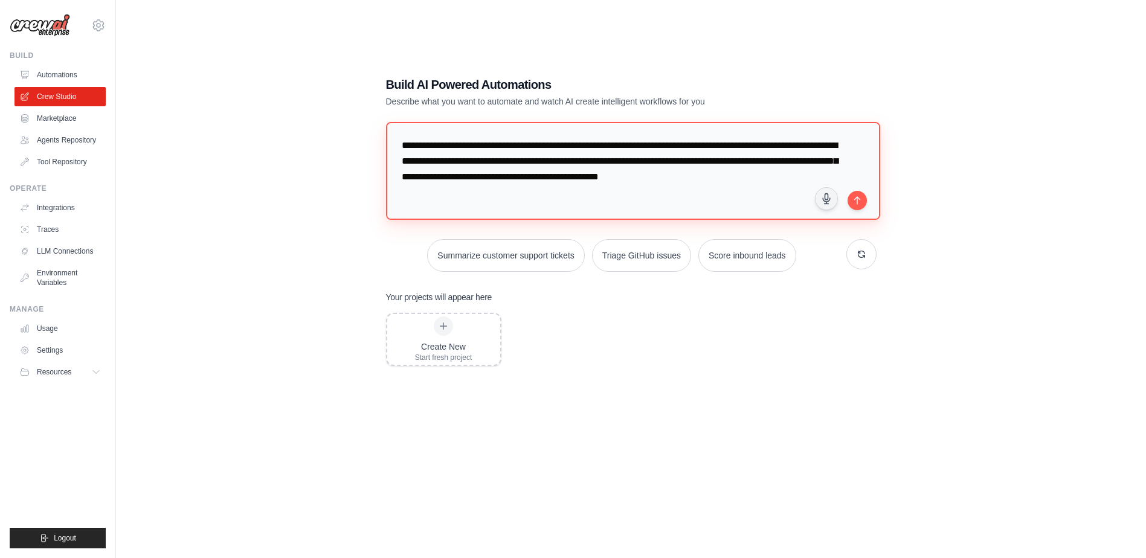
drag, startPoint x: 436, startPoint y: 158, endPoint x: 573, endPoint y: 201, distance: 144.5
click at [573, 201] on textarea "**********" at bounding box center [633, 170] width 494 height 97
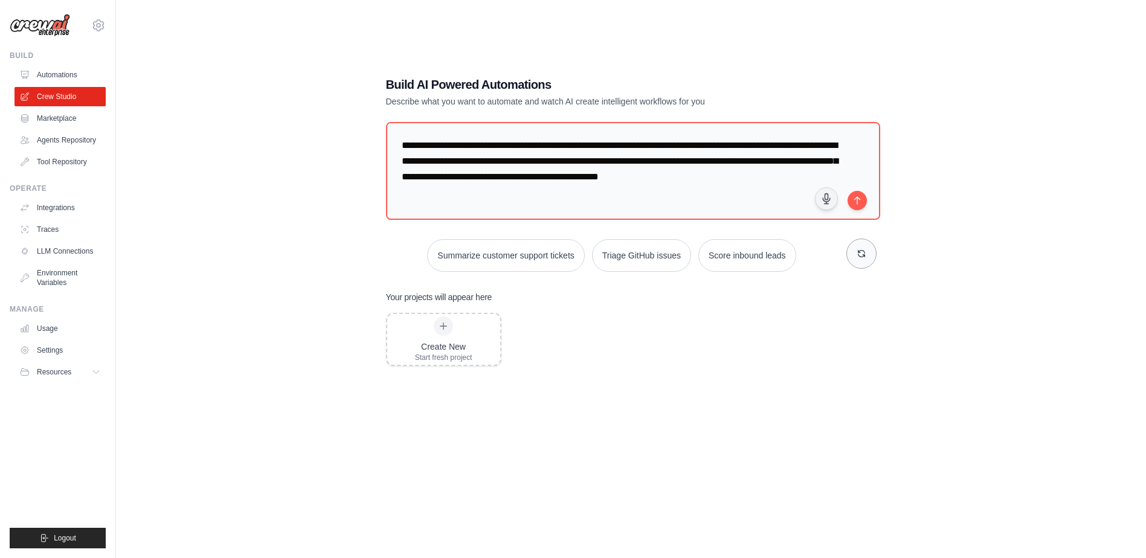
click at [871, 254] on button "button" at bounding box center [861, 254] width 30 height 30
click at [872, 254] on button "button" at bounding box center [861, 254] width 30 height 30
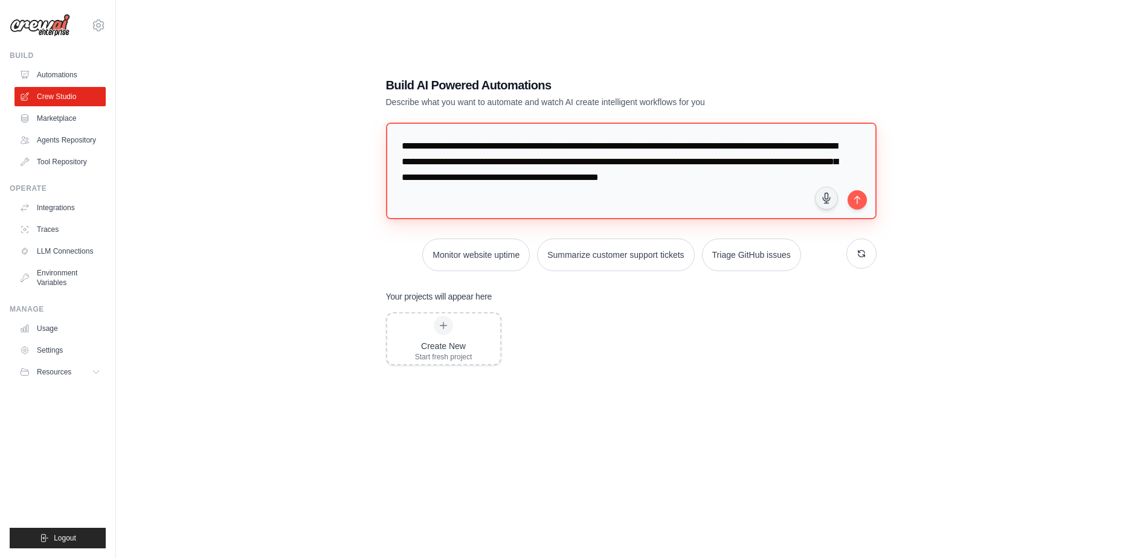
click at [391, 148] on textarea "**********" at bounding box center [631, 171] width 491 height 97
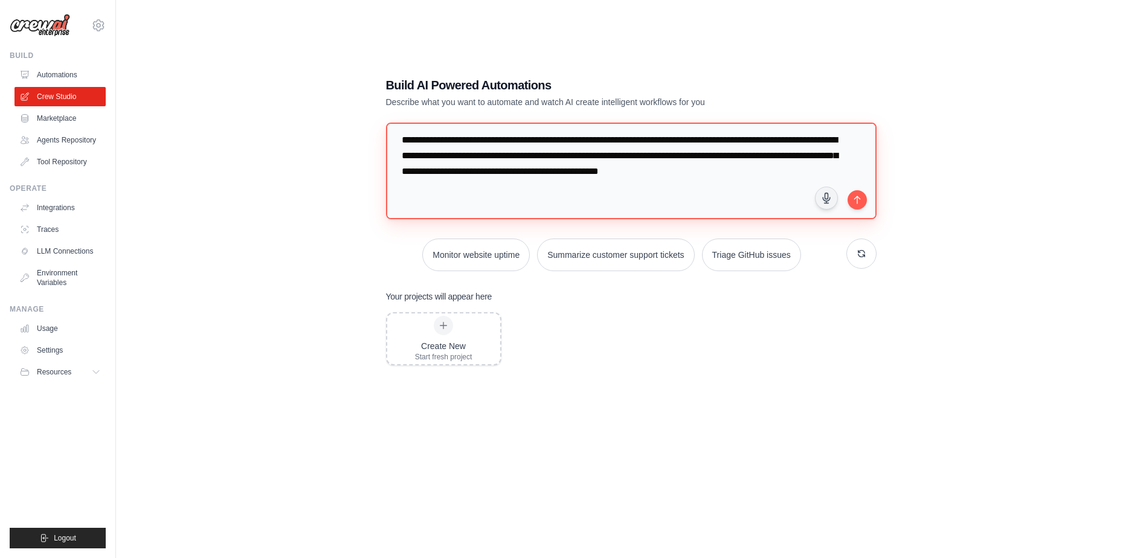
drag, startPoint x: 399, startPoint y: 140, endPoint x: 548, endPoint y: 237, distance: 178.0
click at [548, 237] on div "**********" at bounding box center [631, 197] width 491 height 149
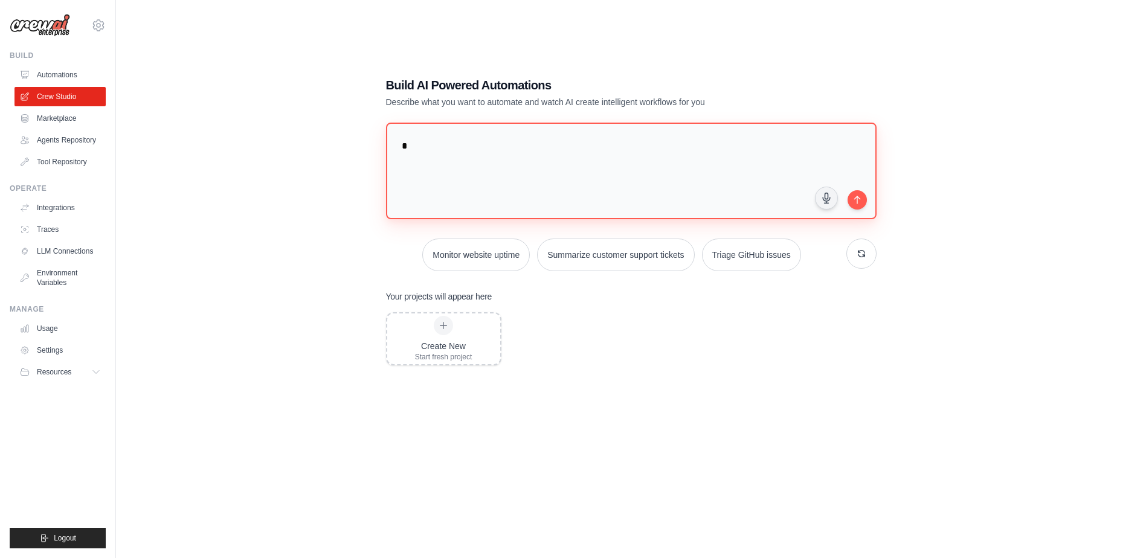
scroll to position [0, 0]
type textarea "*"
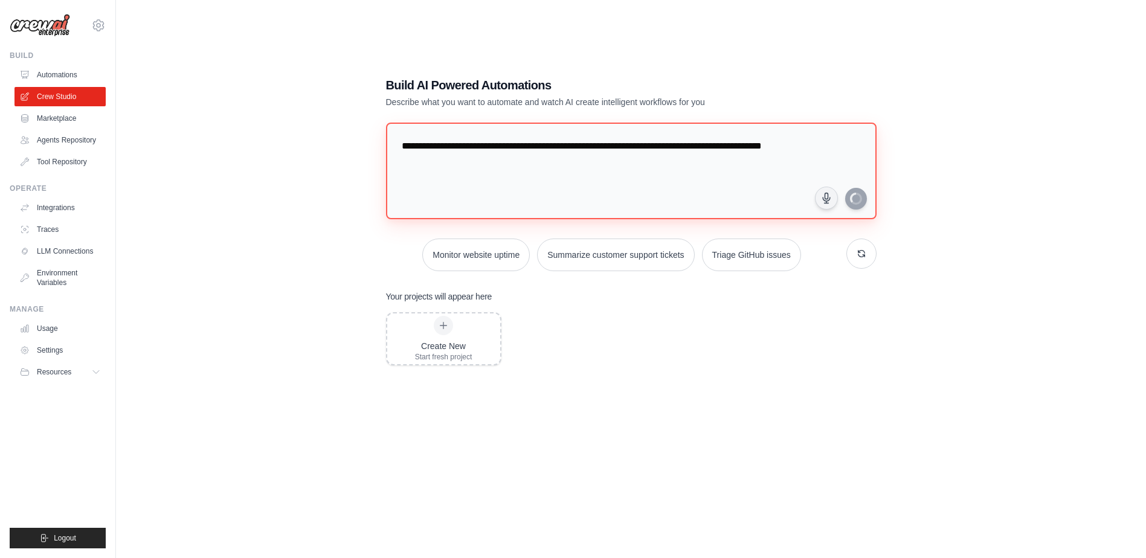
type textarea "**********"
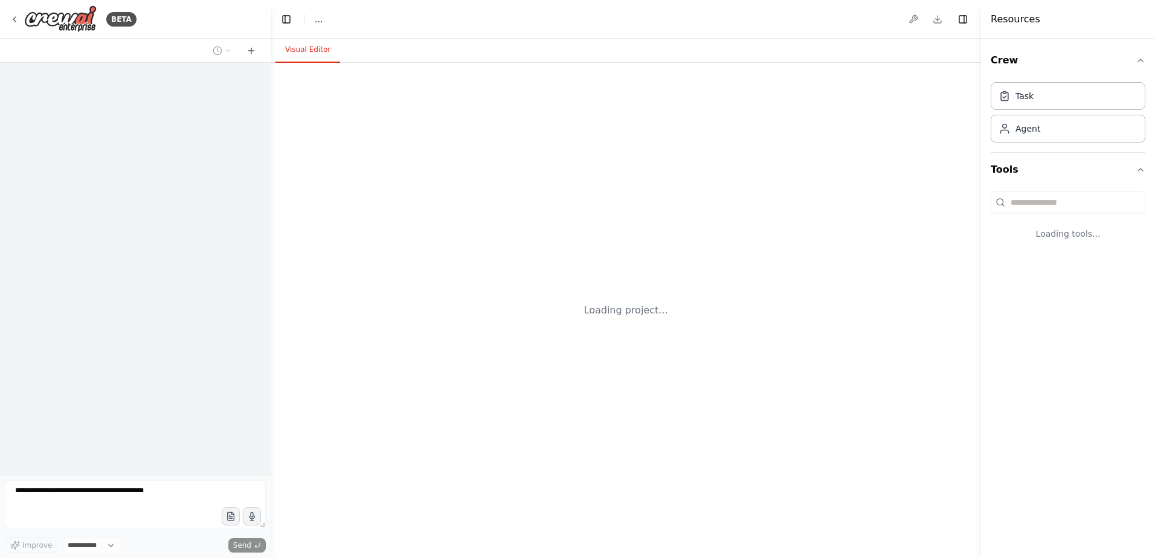
select select "****"
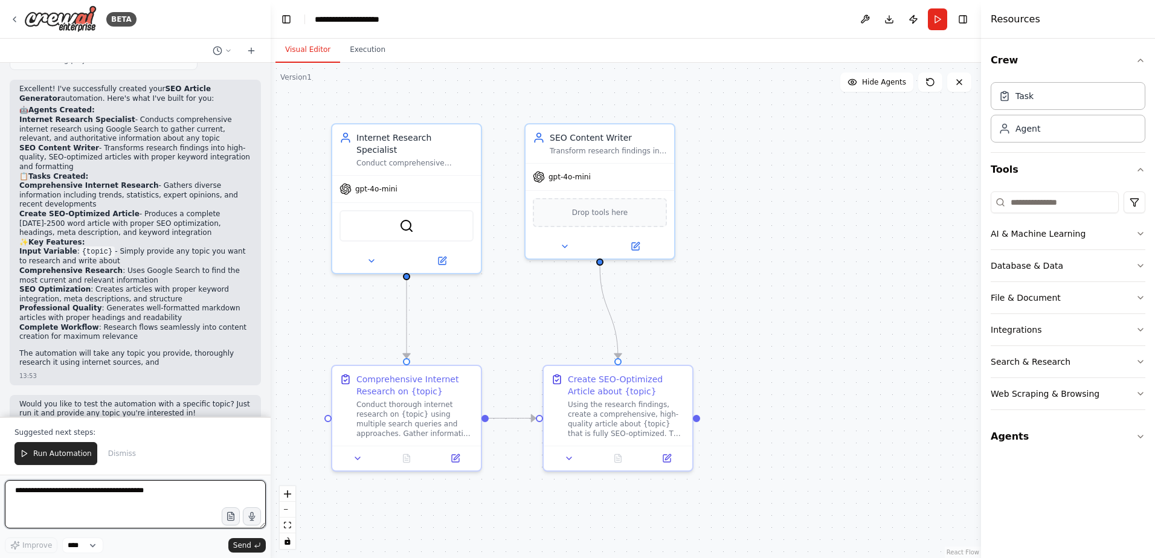
scroll to position [854, 0]
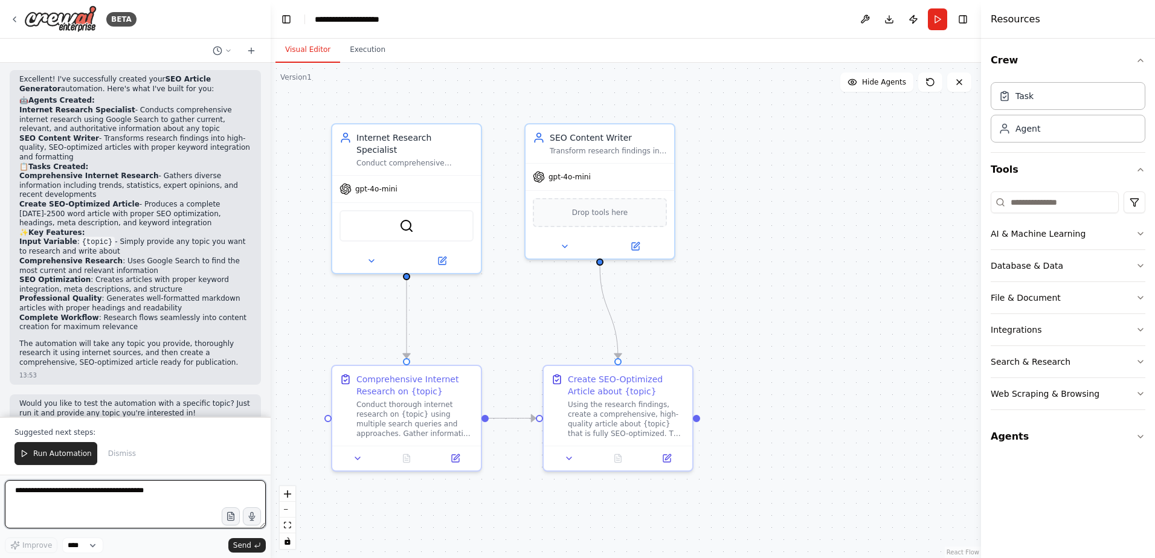
click at [164, 504] on textarea at bounding box center [135, 504] width 261 height 48
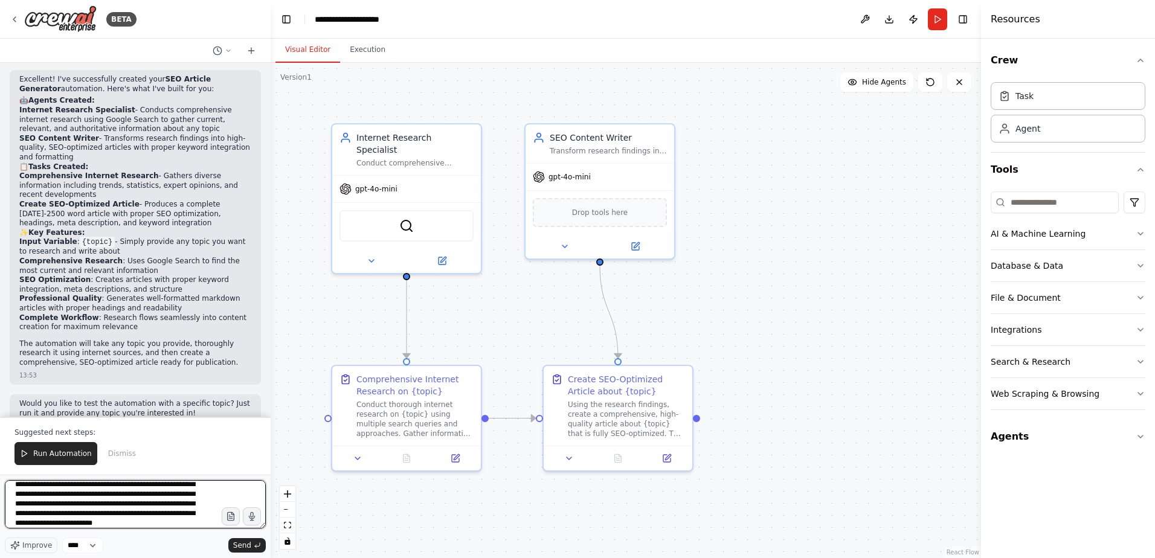
scroll to position [25, 0]
type textarea "**********"
click at [242, 553] on div "Improve **** Send" at bounding box center [135, 546] width 261 height 16
click at [242, 547] on span "Send" at bounding box center [242, 546] width 18 height 10
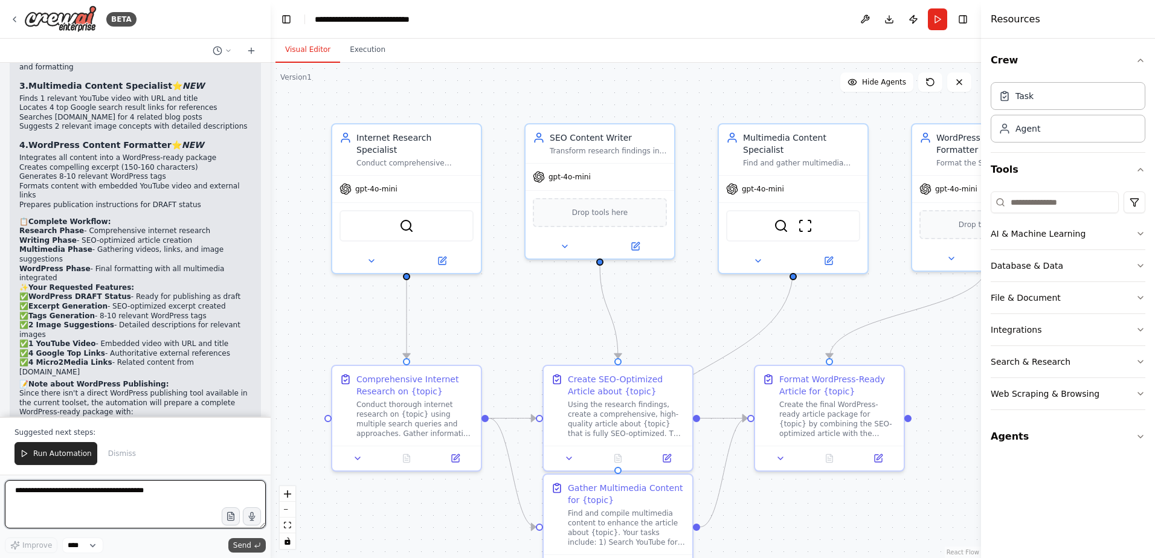
scroll to position [2419, 0]
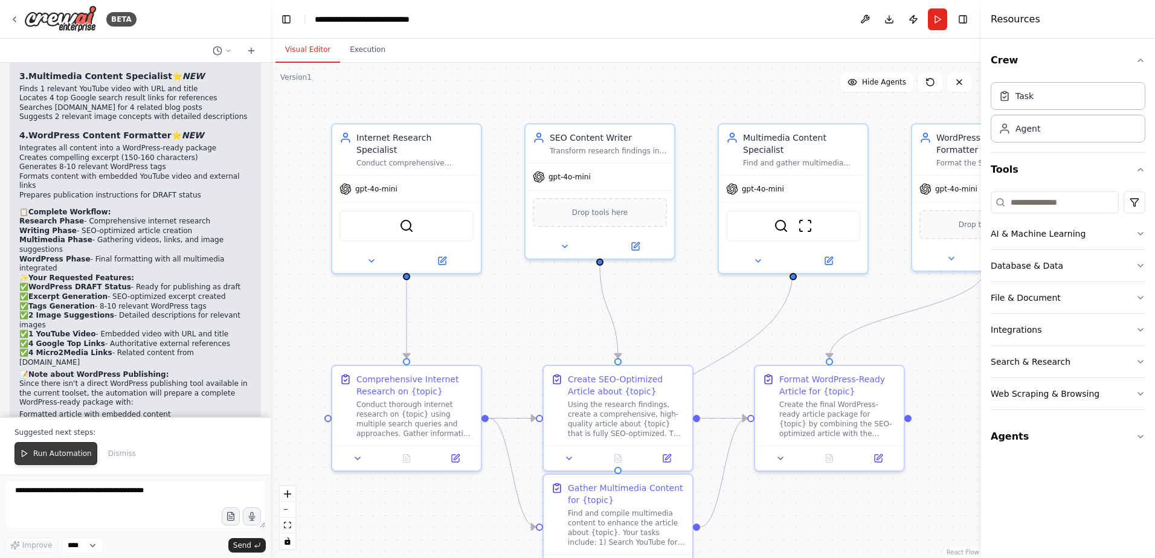
click at [42, 451] on span "Run Automation" at bounding box center [62, 454] width 59 height 10
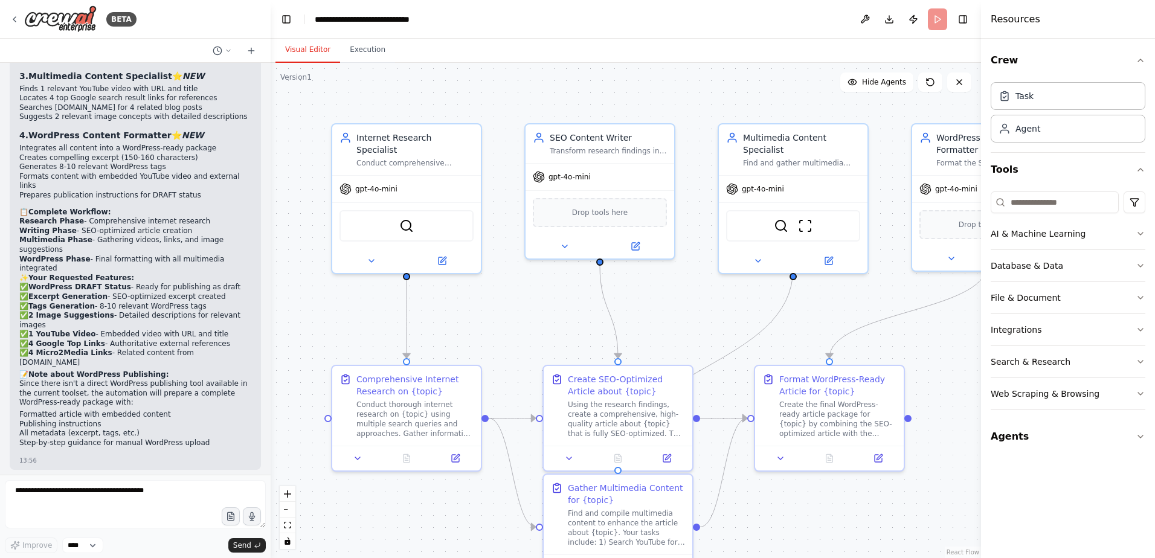
scroll to position [2361, 0]
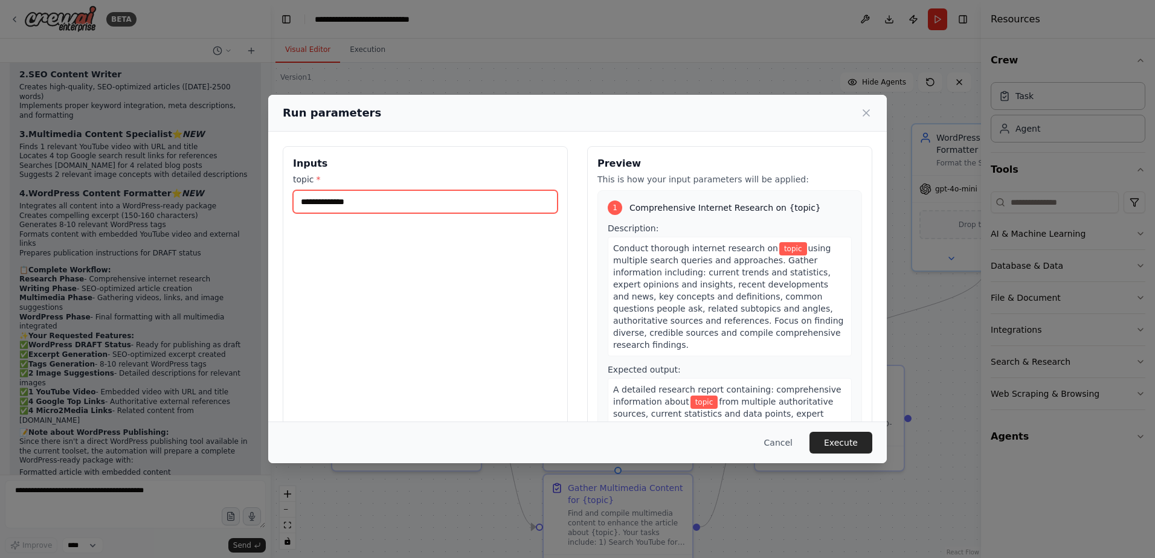
click at [359, 205] on input "topic *" at bounding box center [425, 201] width 265 height 23
type input "**********"
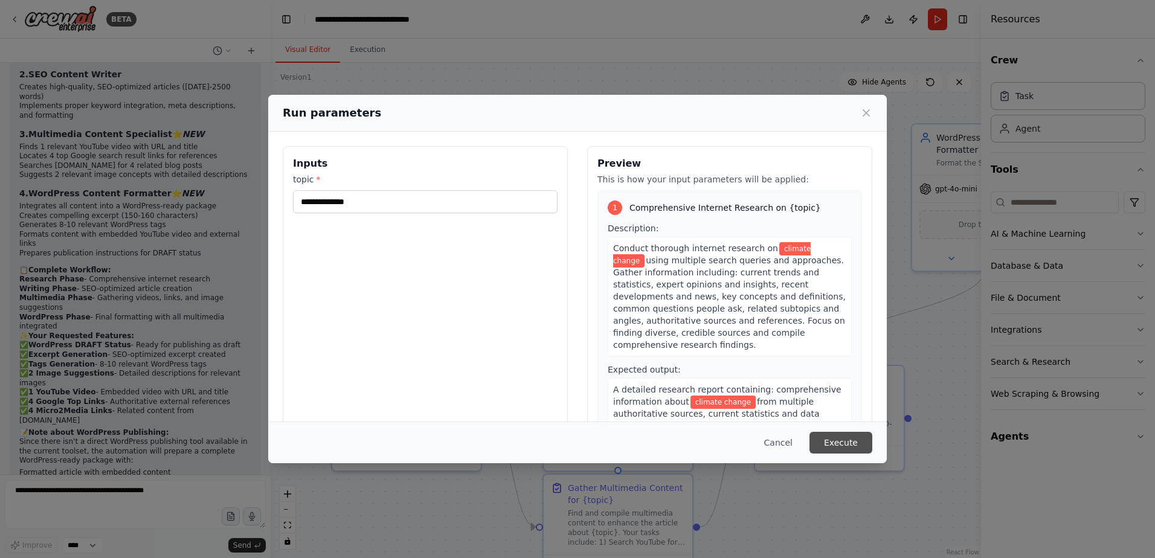
click at [844, 435] on button "Execute" at bounding box center [841, 443] width 63 height 22
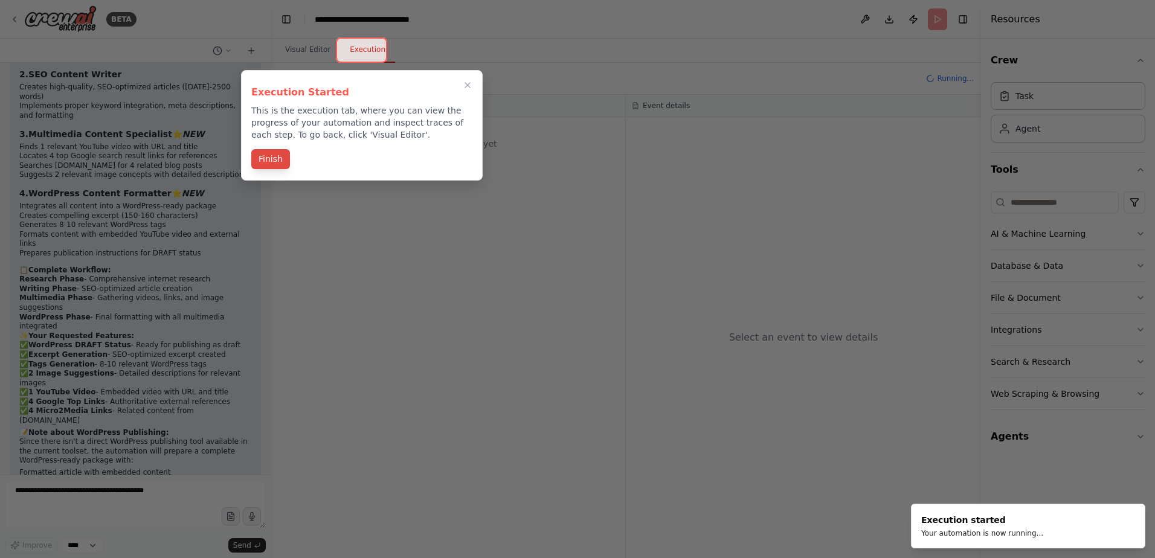
click at [266, 160] on button "Finish" at bounding box center [270, 159] width 39 height 20
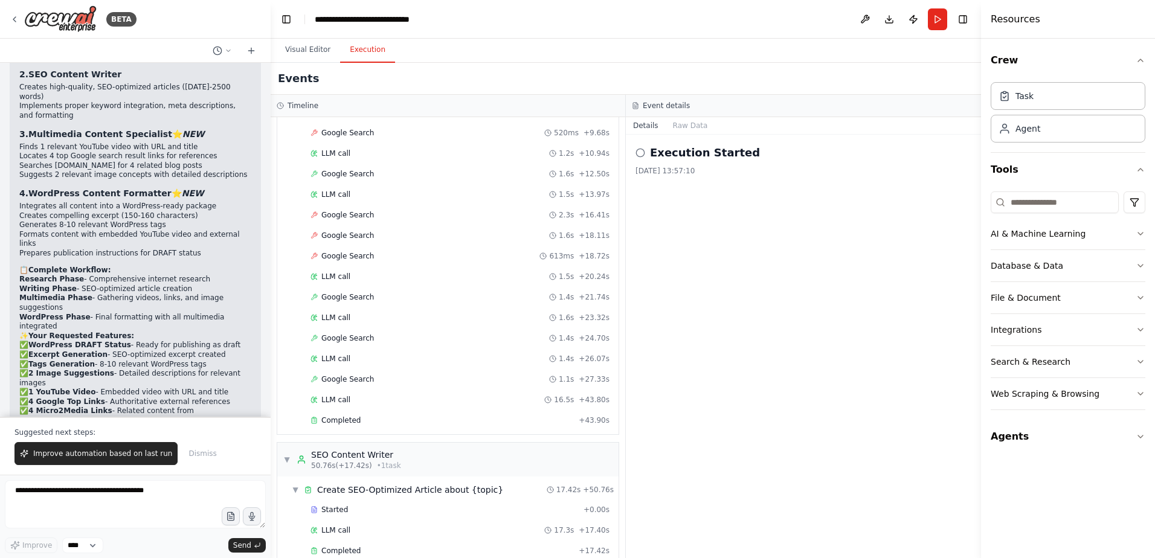
scroll to position [2419, 0]
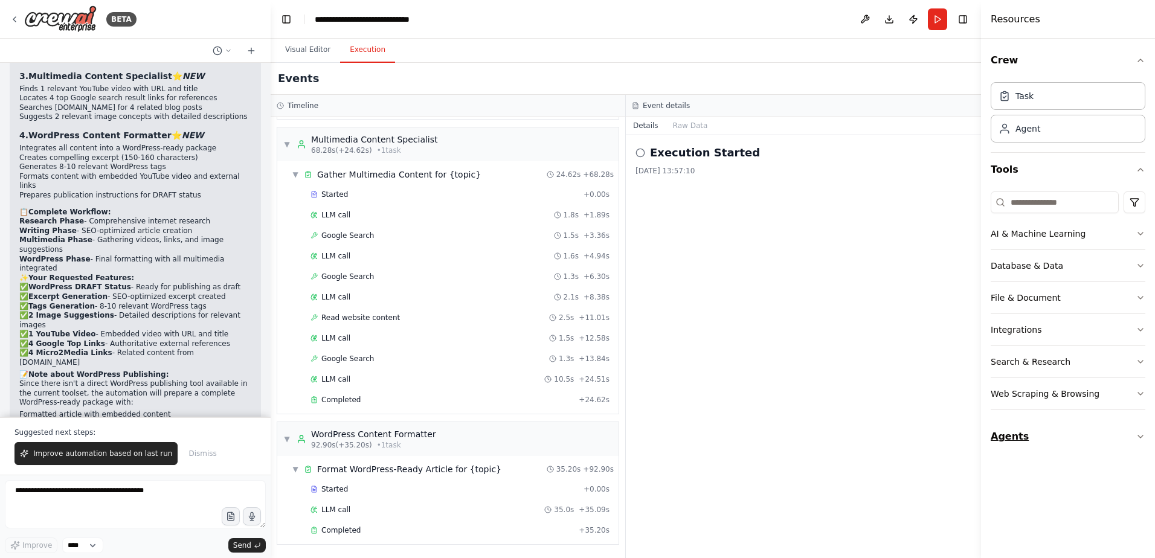
click at [1051, 439] on button "Agents" at bounding box center [1068, 437] width 155 height 34
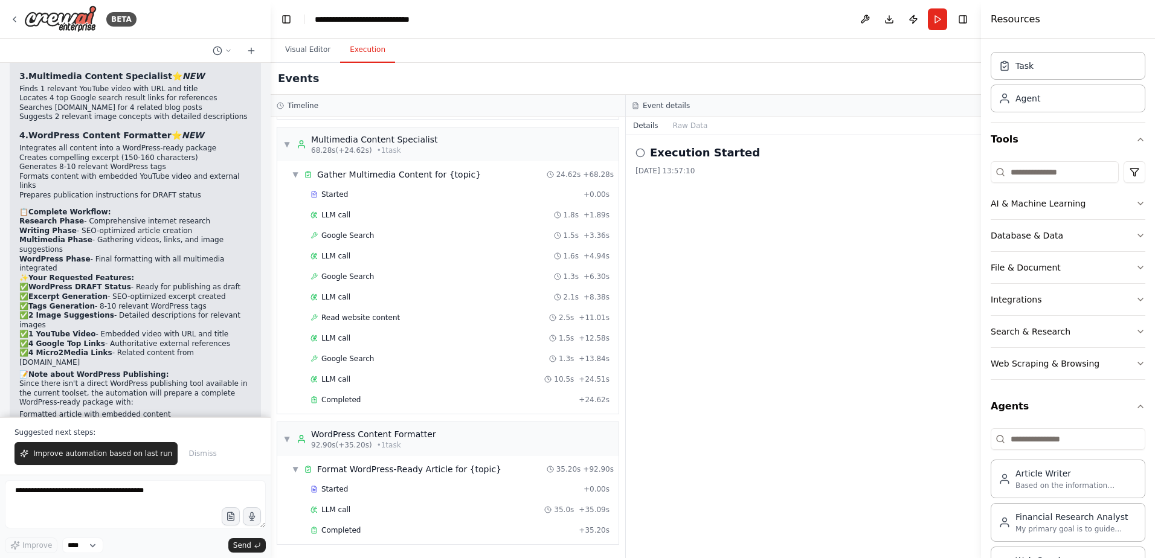
scroll to position [77, 0]
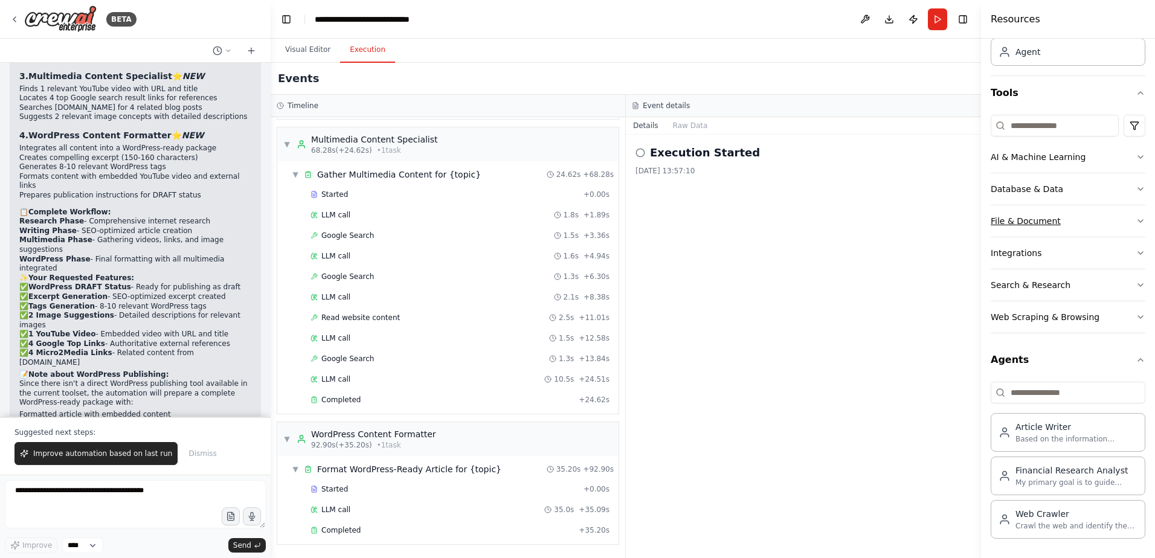
click at [1136, 219] on icon "button" at bounding box center [1141, 221] width 10 height 10
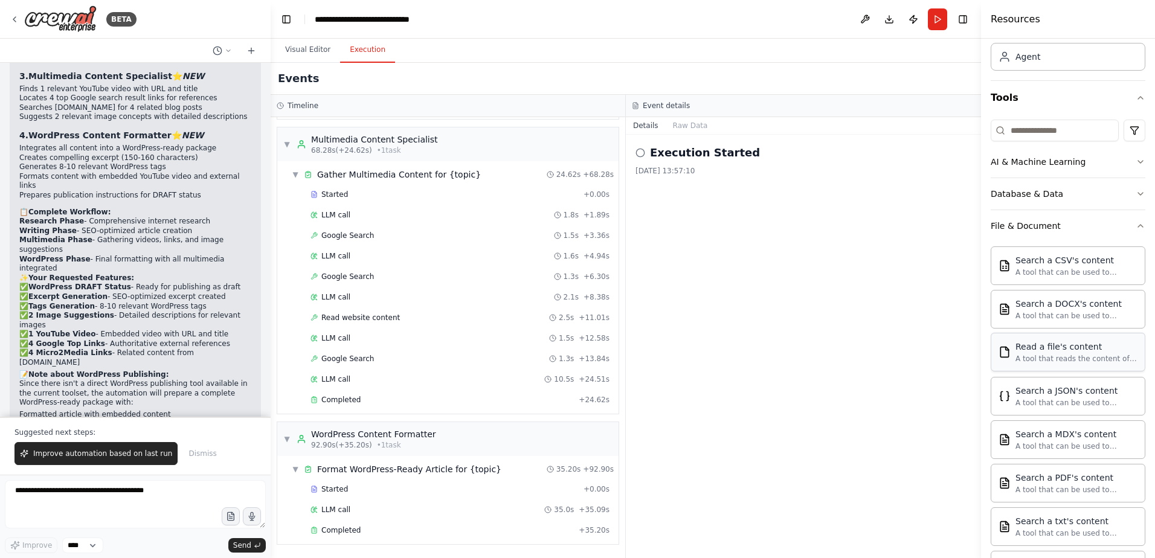
scroll to position [0, 0]
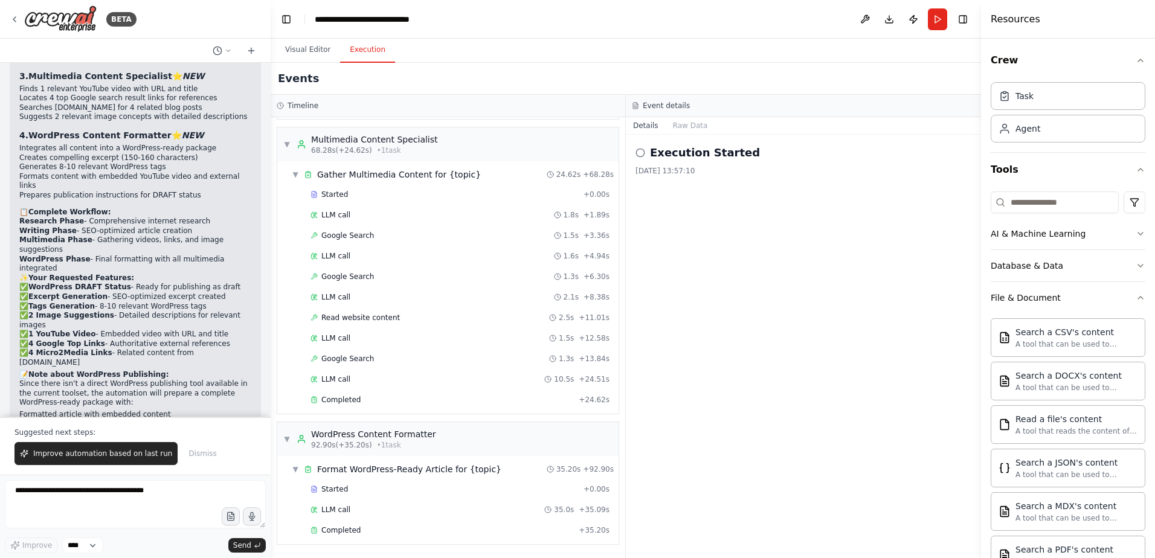
click at [659, 155] on h2 "Execution Started" at bounding box center [705, 152] width 110 height 17
click at [690, 126] on button "Raw Data" at bounding box center [691, 125] width 50 height 17
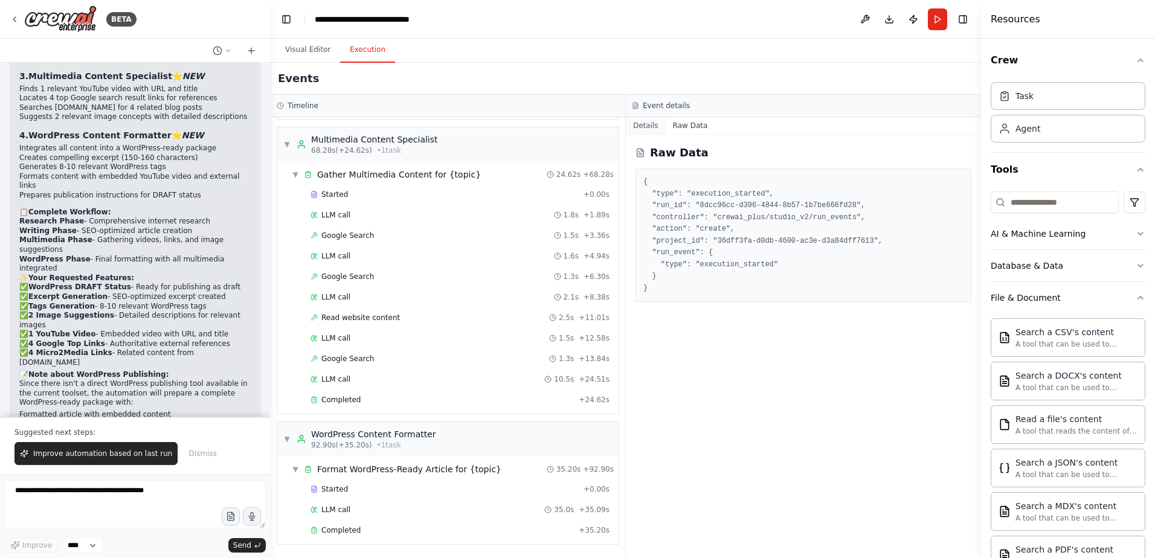
click at [645, 126] on button "Details" at bounding box center [646, 125] width 40 height 17
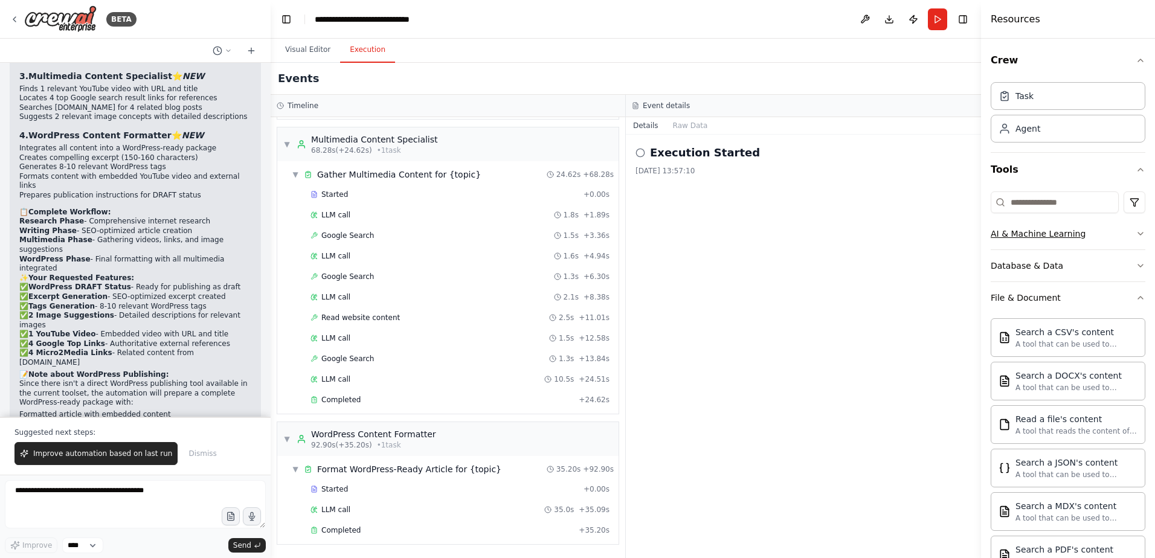
click at [1126, 240] on button "AI & Machine Learning" at bounding box center [1068, 233] width 155 height 31
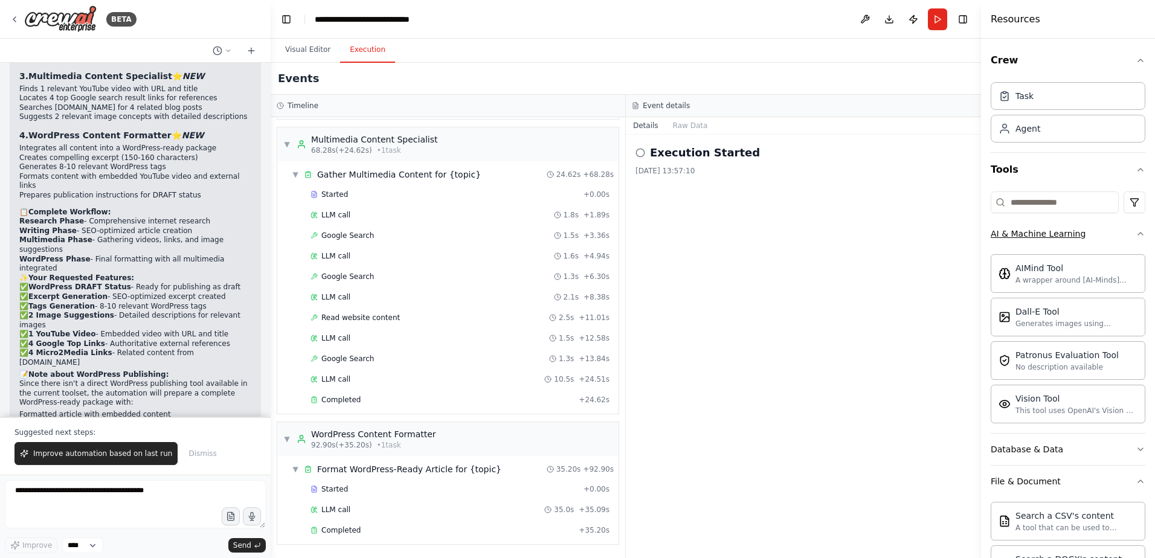
click at [1136, 233] on icon "button" at bounding box center [1141, 234] width 10 height 10
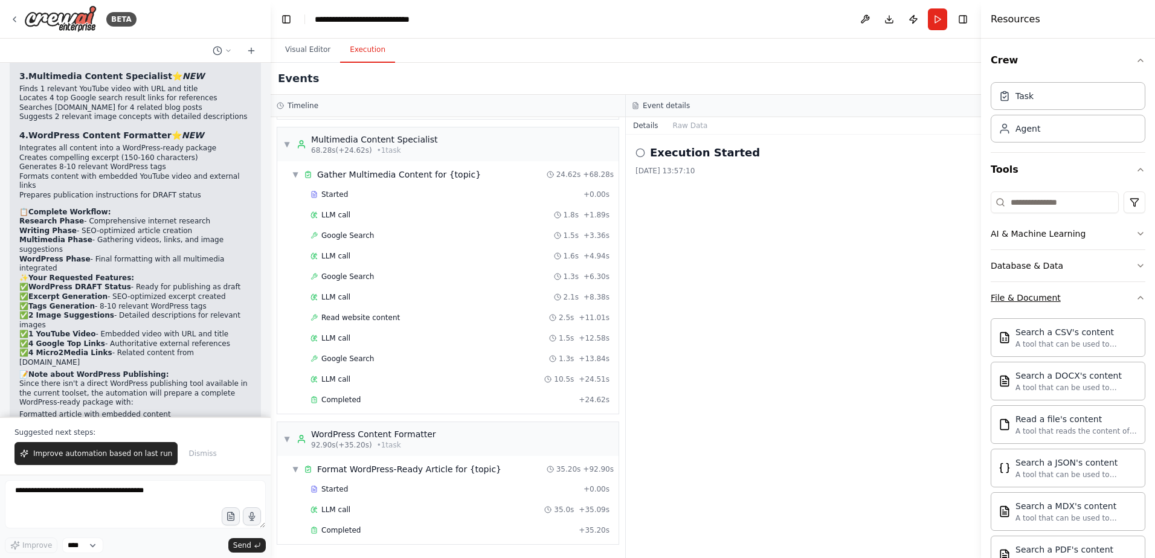
click at [1136, 297] on icon "button" at bounding box center [1141, 298] width 10 height 10
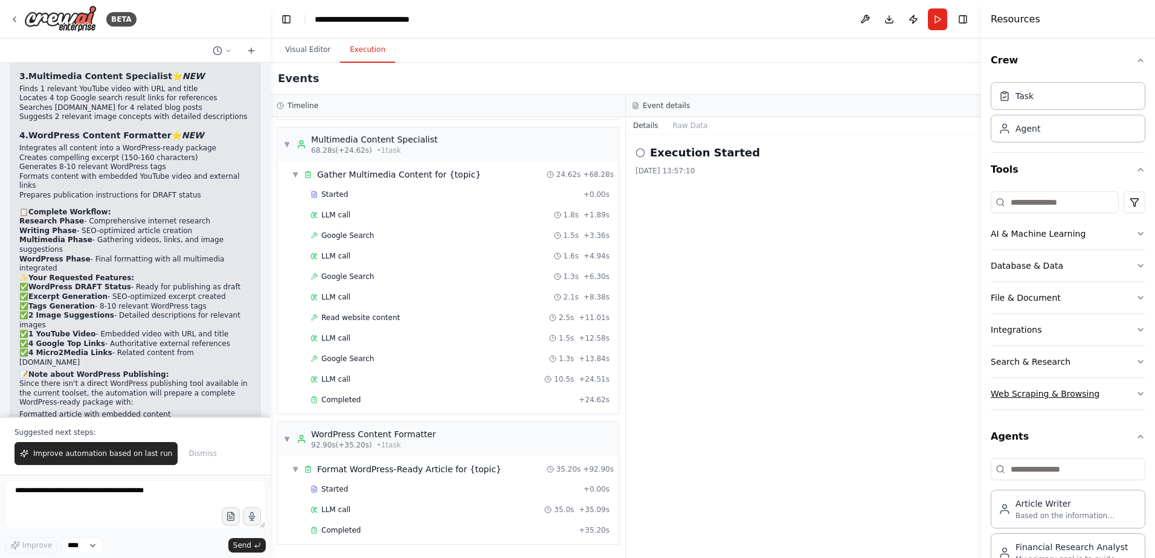
click at [1136, 396] on icon "button" at bounding box center [1141, 394] width 10 height 10
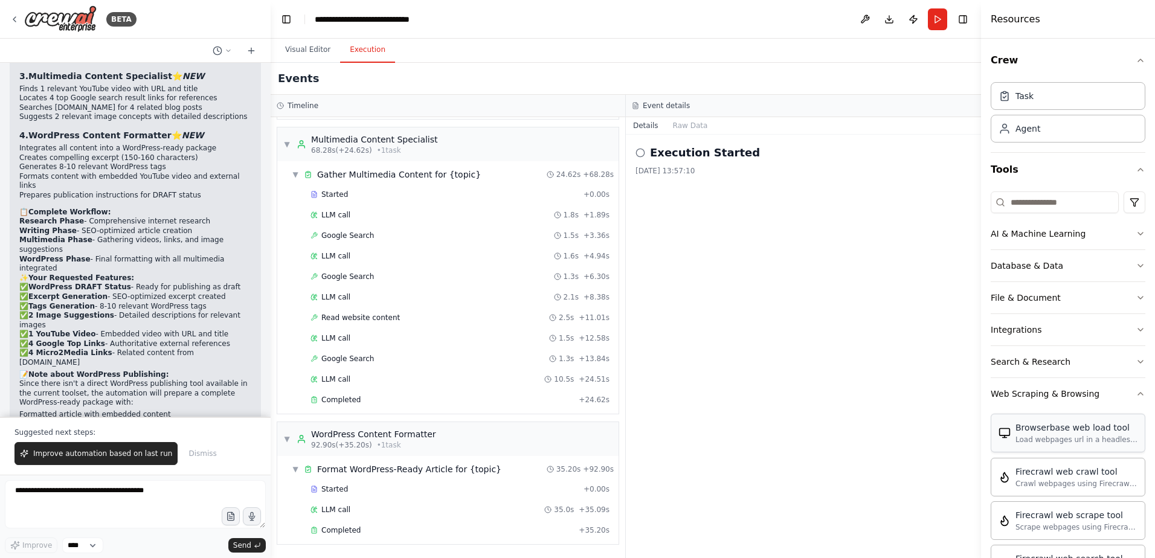
click at [1074, 428] on div "Browserbase web load tool" at bounding box center [1077, 428] width 122 height 12
click at [1065, 443] on div "Load webpages url in a headless browser using Browserbase and return the conten…" at bounding box center [1077, 440] width 122 height 10
click at [329, 528] on span "Completed" at bounding box center [340, 531] width 39 height 10
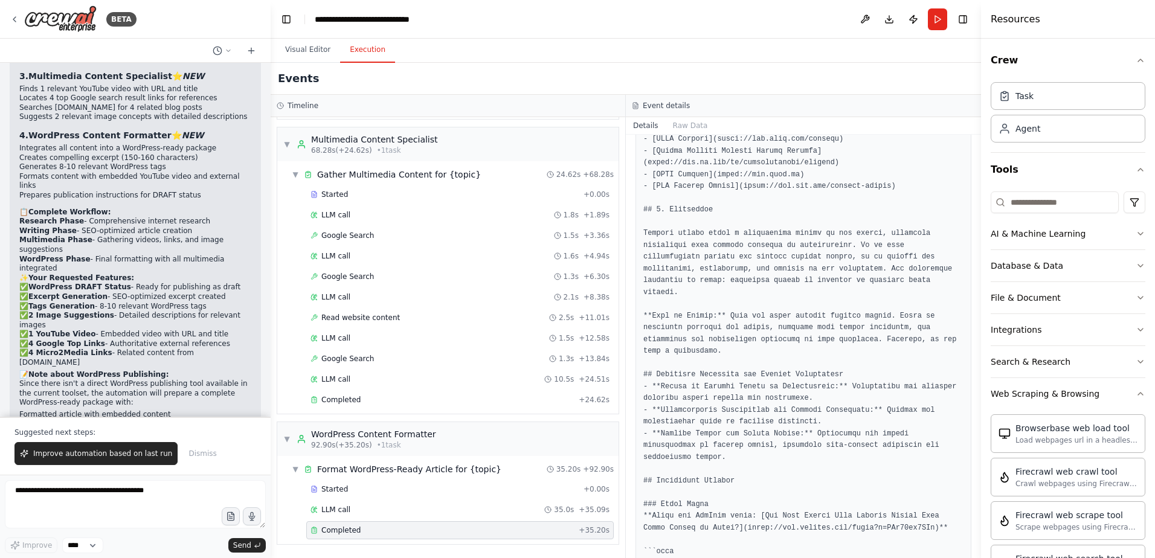
scroll to position [1450, 0]
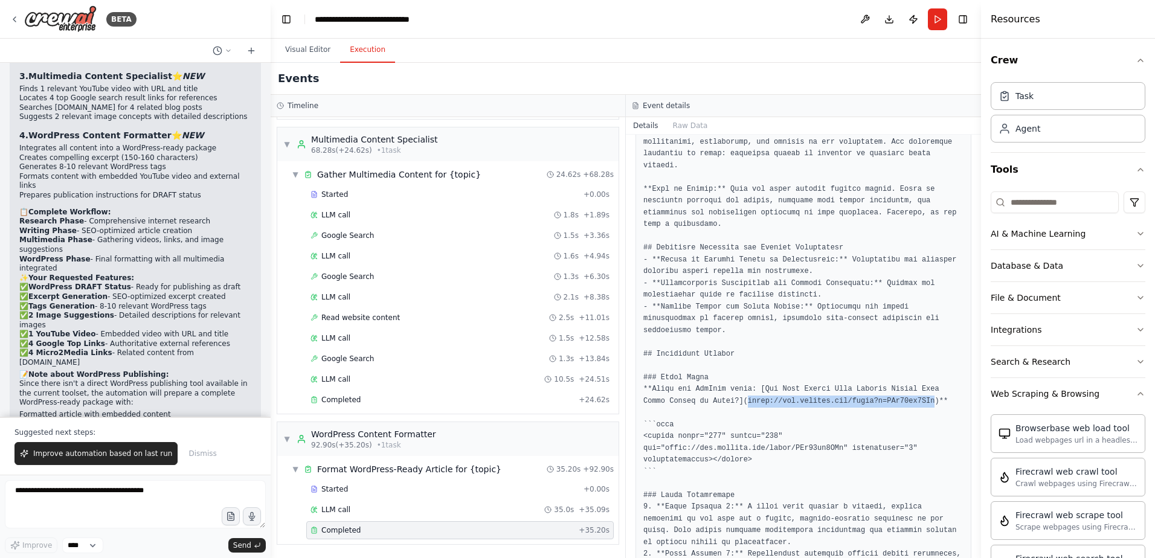
drag, startPoint x: 888, startPoint y: 307, endPoint x: 715, endPoint y: 306, distance: 172.2
click at [715, 306] on pre at bounding box center [803, 136] width 320 height 2427
copy pre "[URL][DOMAIN_NAME]"
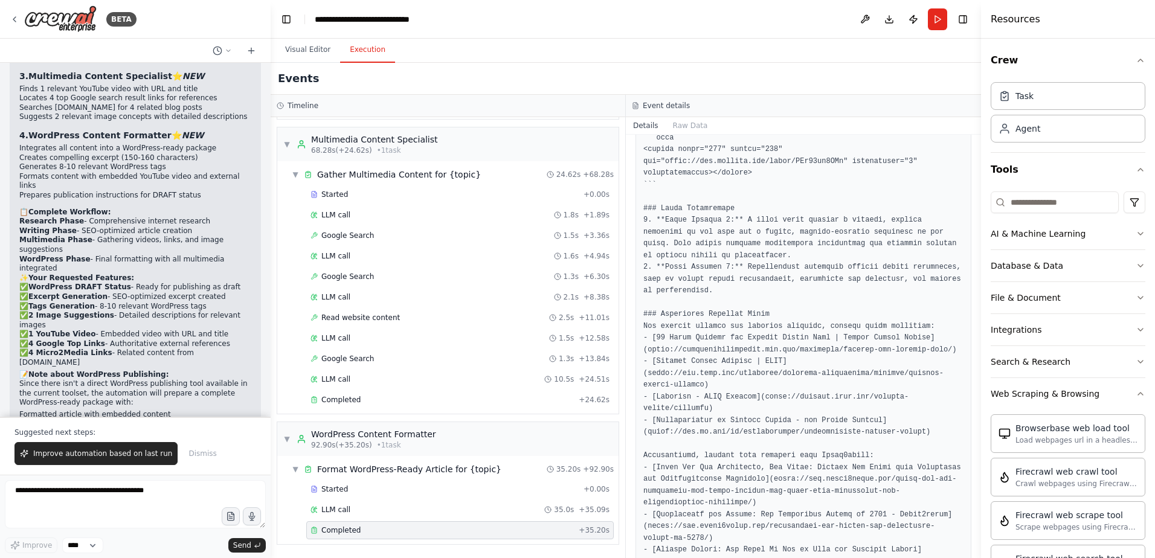
scroll to position [1812, 0]
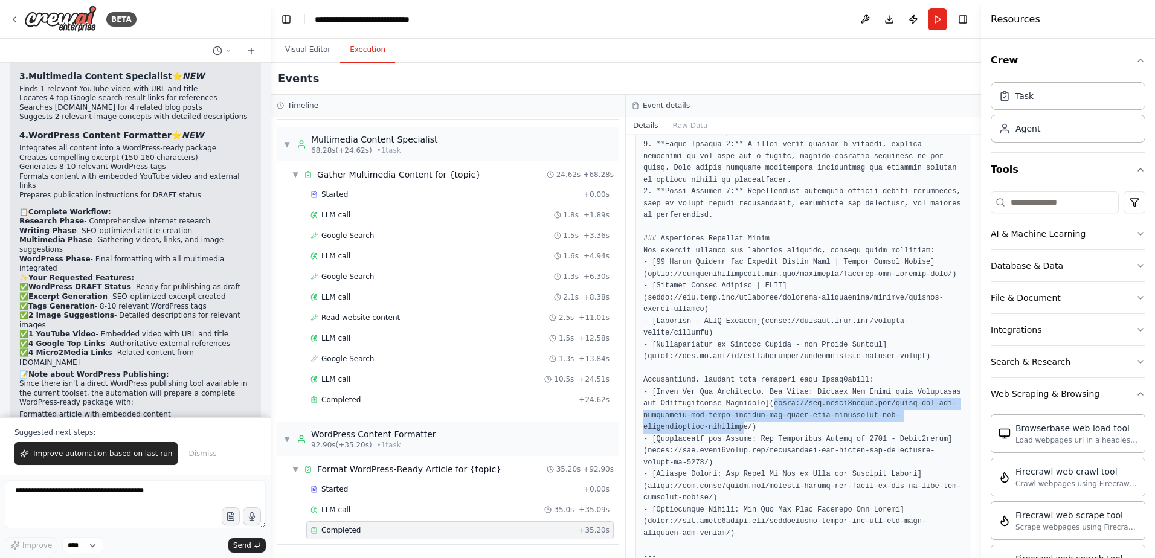
drag, startPoint x: 677, startPoint y: 309, endPoint x: 746, endPoint y: 288, distance: 72.0
copy pre "[URL][DOMAIN_NAME]"
drag, startPoint x: 680, startPoint y: 308, endPoint x: 749, endPoint y: 285, distance: 72.2
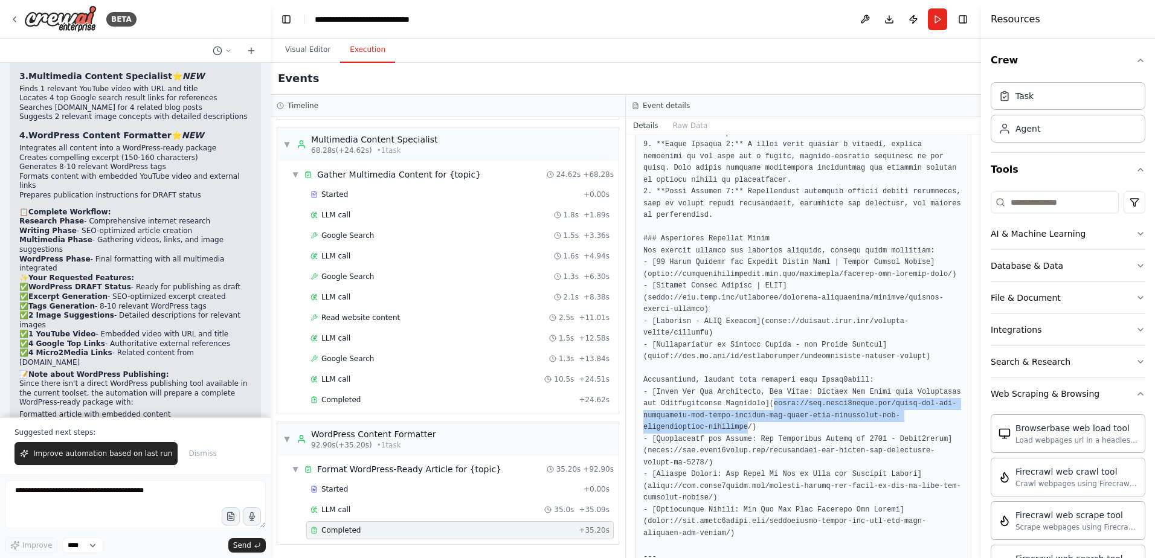
copy pre "[URL][DOMAIN_NAME]"
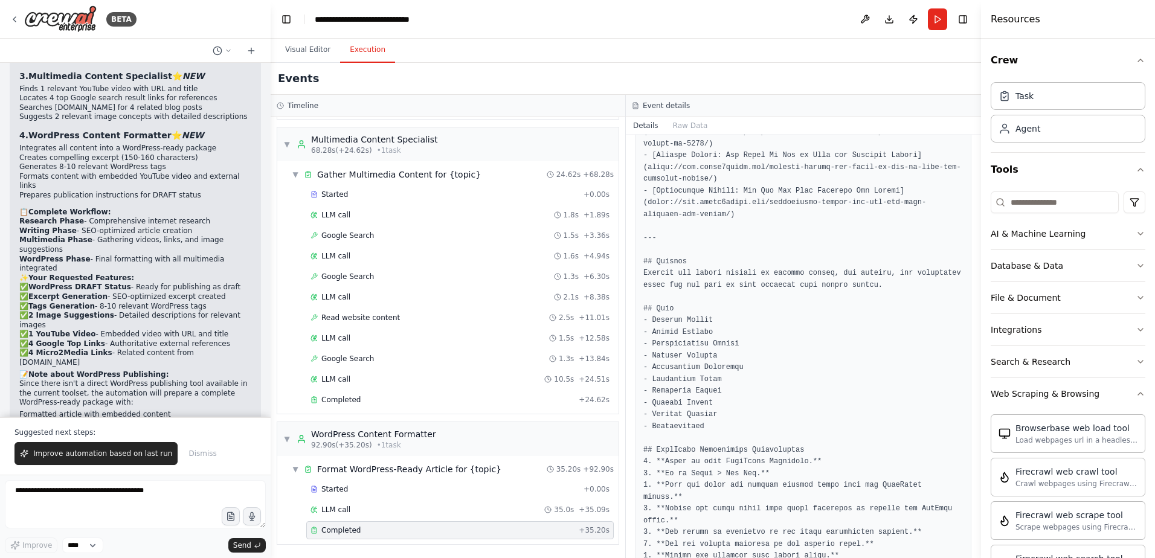
scroll to position [2139, 0]
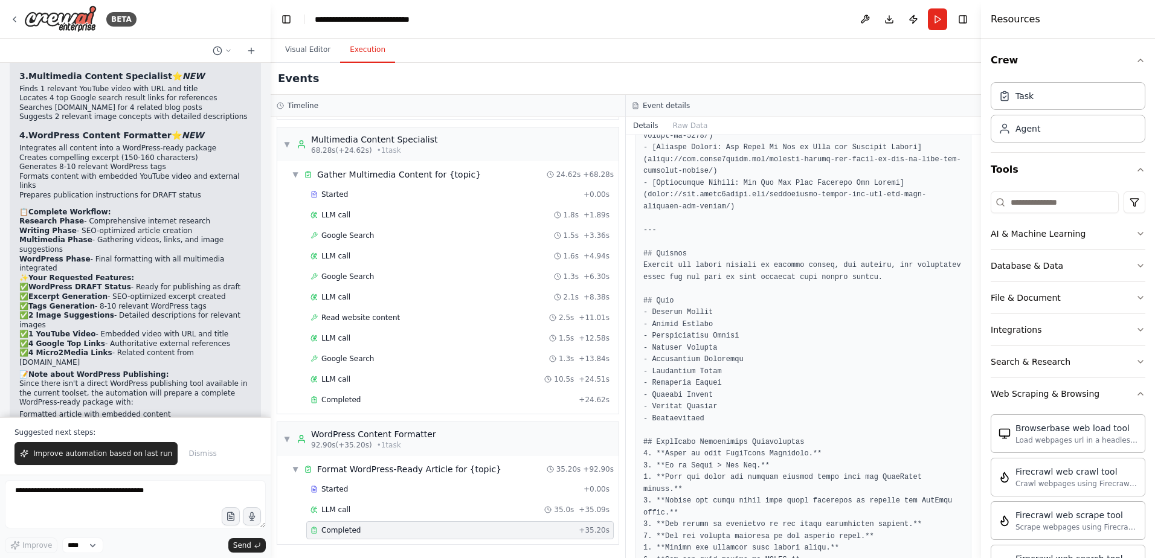
click at [57, 500] on textarea at bounding box center [135, 504] width 261 height 48
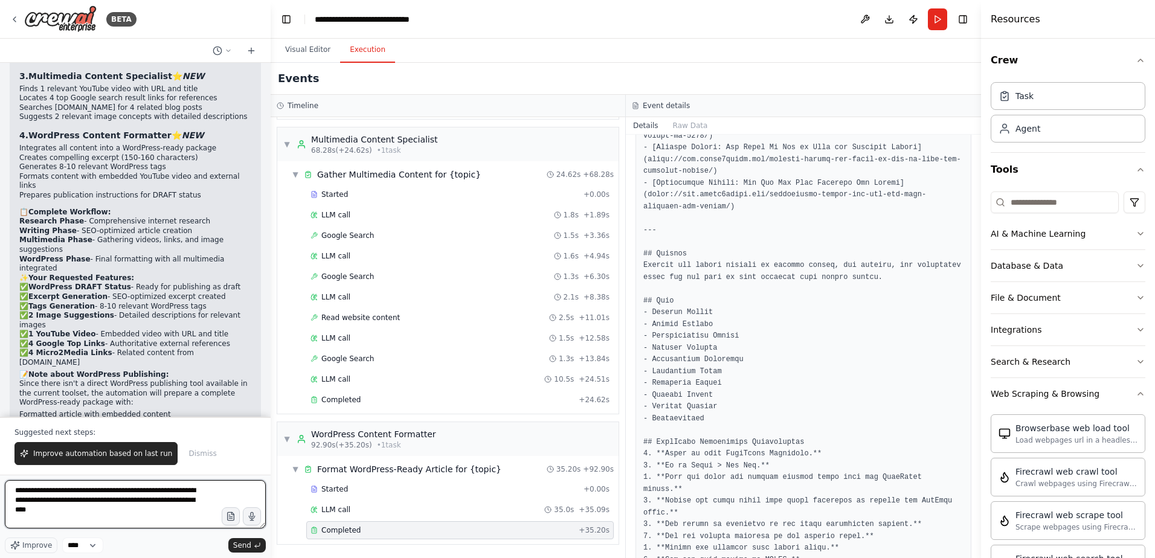
paste textarea "**********"
type textarea "**********"
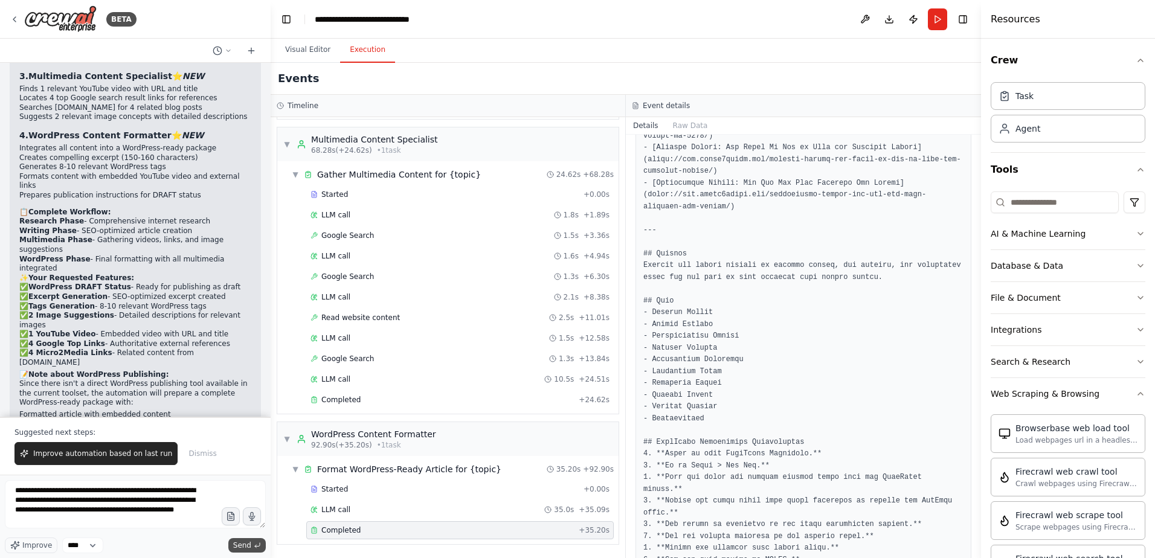
click at [248, 543] on span "Send" at bounding box center [242, 546] width 18 height 10
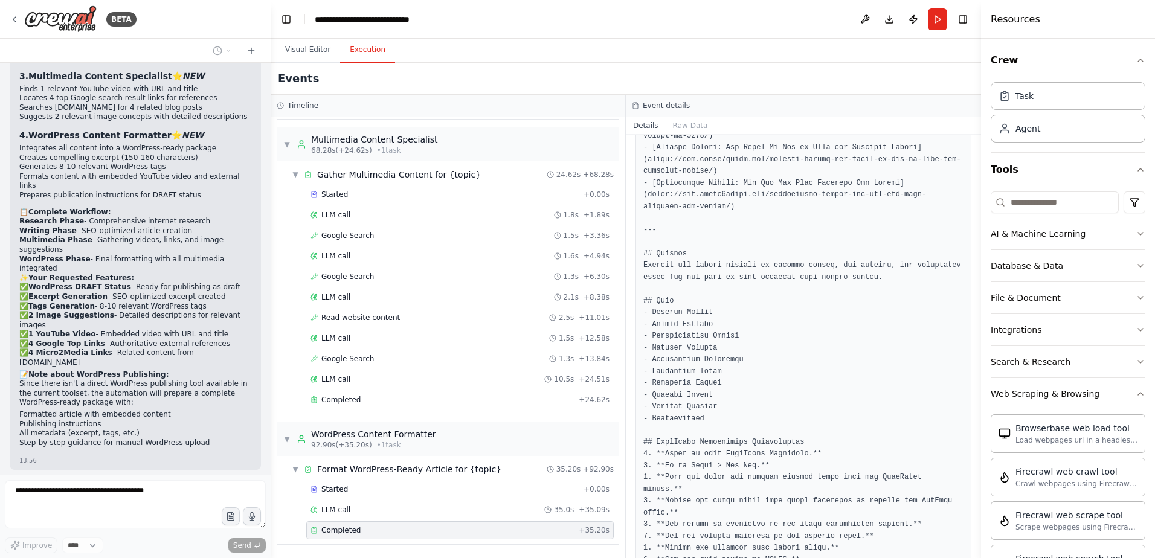
scroll to position [2453, 0]
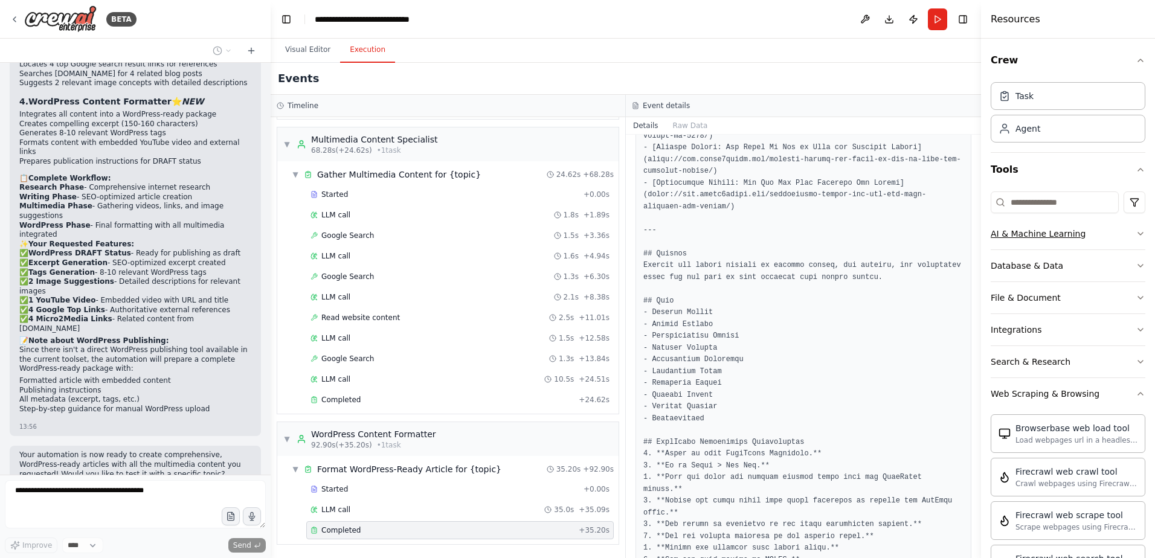
click at [1078, 240] on button "AI & Machine Learning" at bounding box center [1068, 233] width 155 height 31
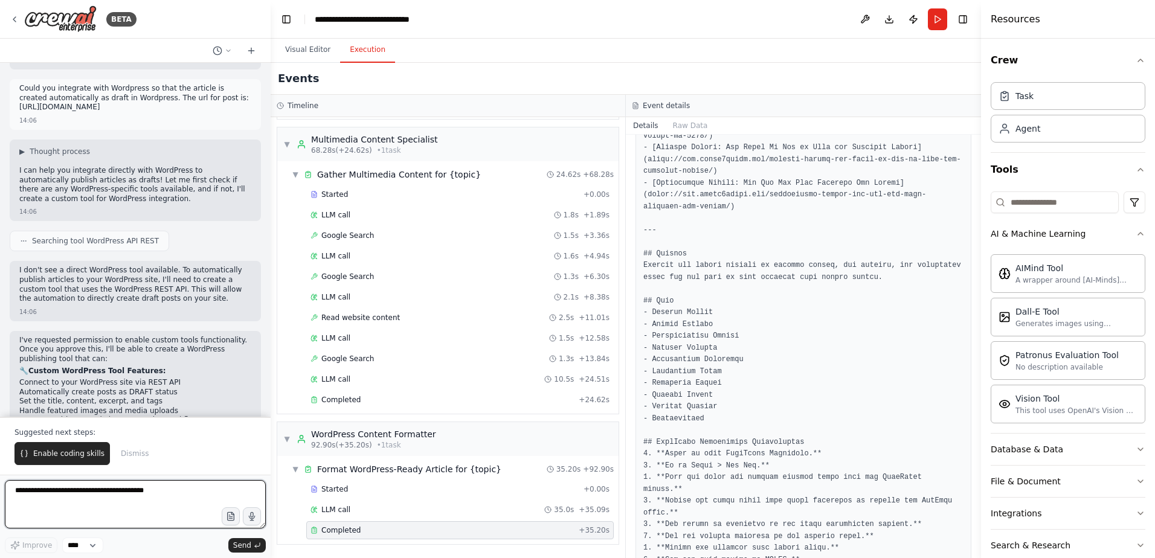
scroll to position [2889, 0]
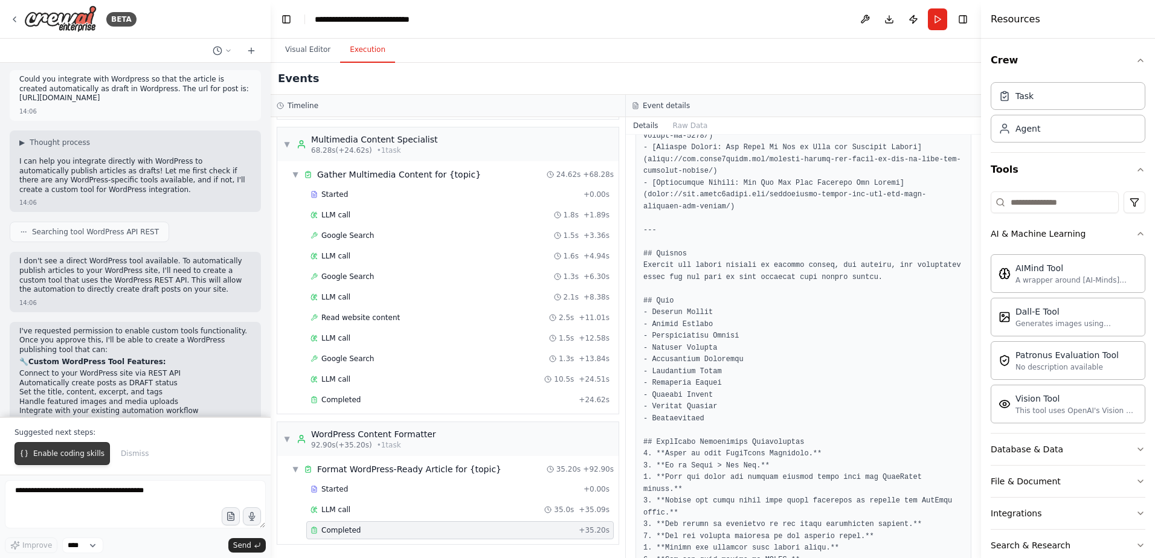
click at [53, 452] on span "Enable coding skills" at bounding box center [68, 454] width 71 height 10
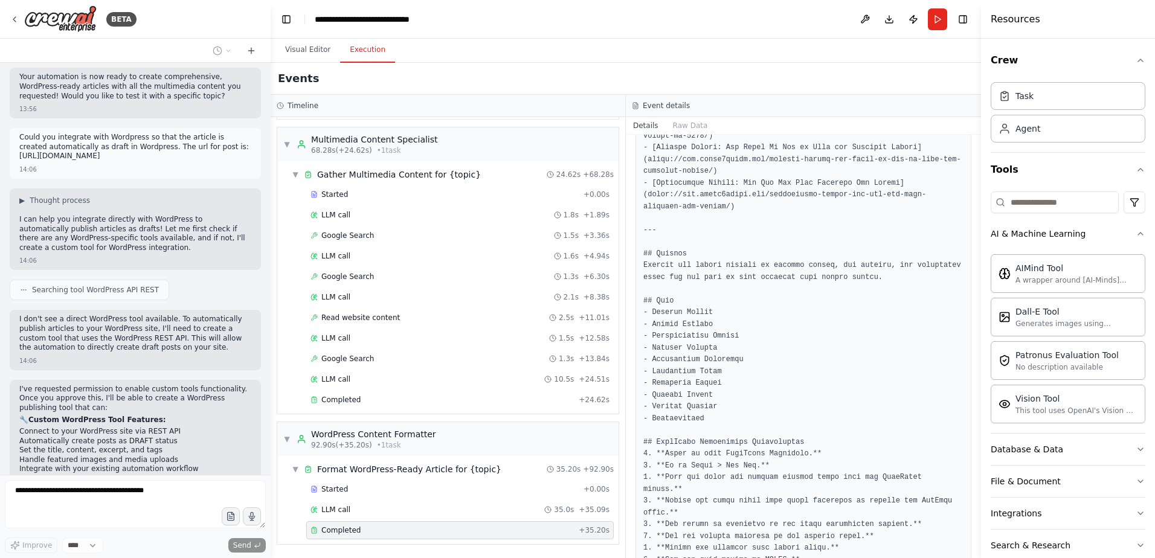
scroll to position [2863, 0]
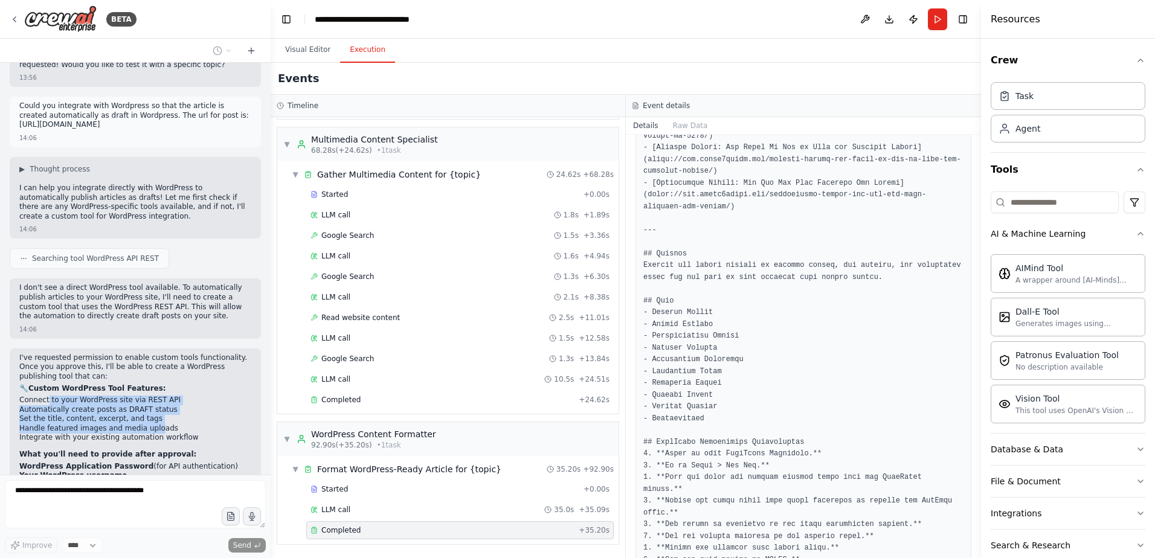
drag, startPoint x: 46, startPoint y: 275, endPoint x: 146, endPoint y: 309, distance: 105.8
click at [146, 396] on ul "Connect to your WordPress site via REST API Automatically create posts as DRAFT…" at bounding box center [135, 419] width 232 height 47
drag, startPoint x: 50, startPoint y: 353, endPoint x: 128, endPoint y: 355, distance: 78.6
click at [128, 471] on li "Your WordPress username" at bounding box center [135, 476] width 232 height 10
drag, startPoint x: 128, startPoint y: 355, endPoint x: 123, endPoint y: 364, distance: 10.6
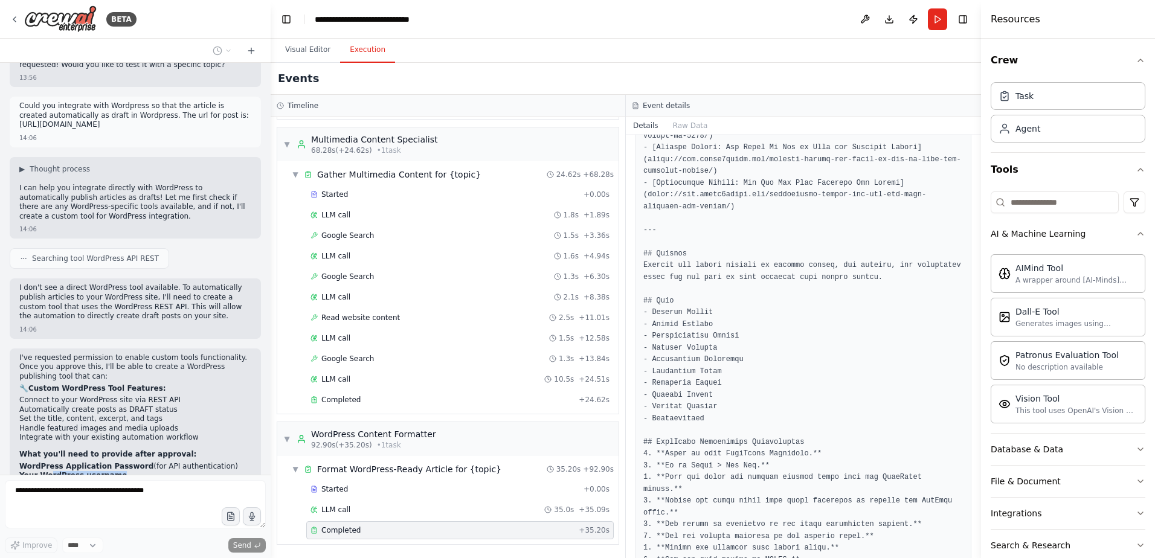
click at [123, 481] on li "Site URL ([DOMAIN_NAME])" at bounding box center [135, 486] width 232 height 10
drag, startPoint x: 123, startPoint y: 364, endPoint x: 196, endPoint y: 429, distance: 98.0
click at [196, 429] on div "I've requested permission to enable custom tools functionality. Once you approv…" at bounding box center [135, 453] width 251 height 209
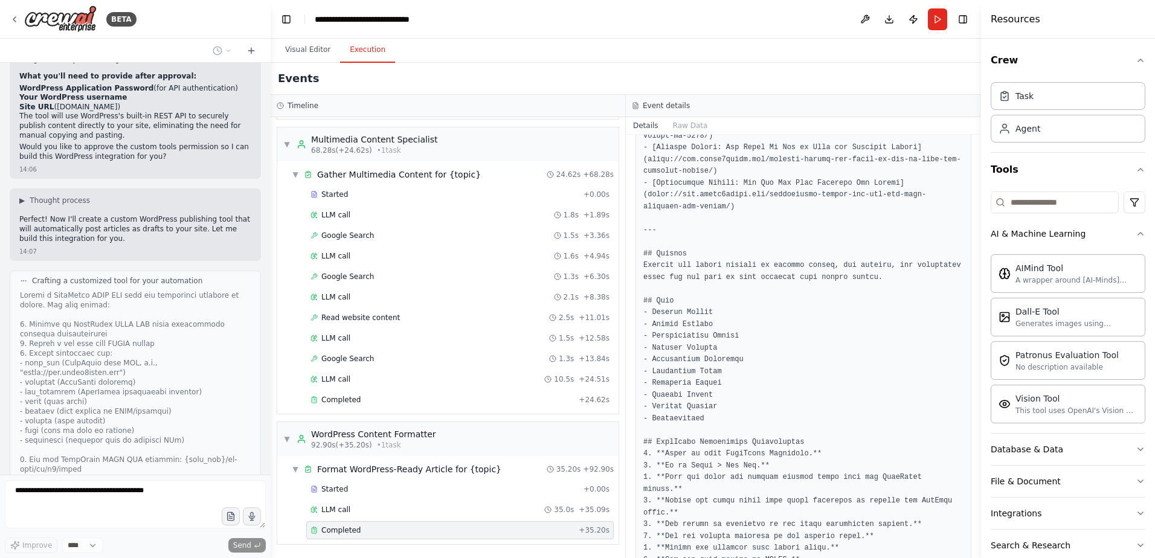
scroll to position [3310, 0]
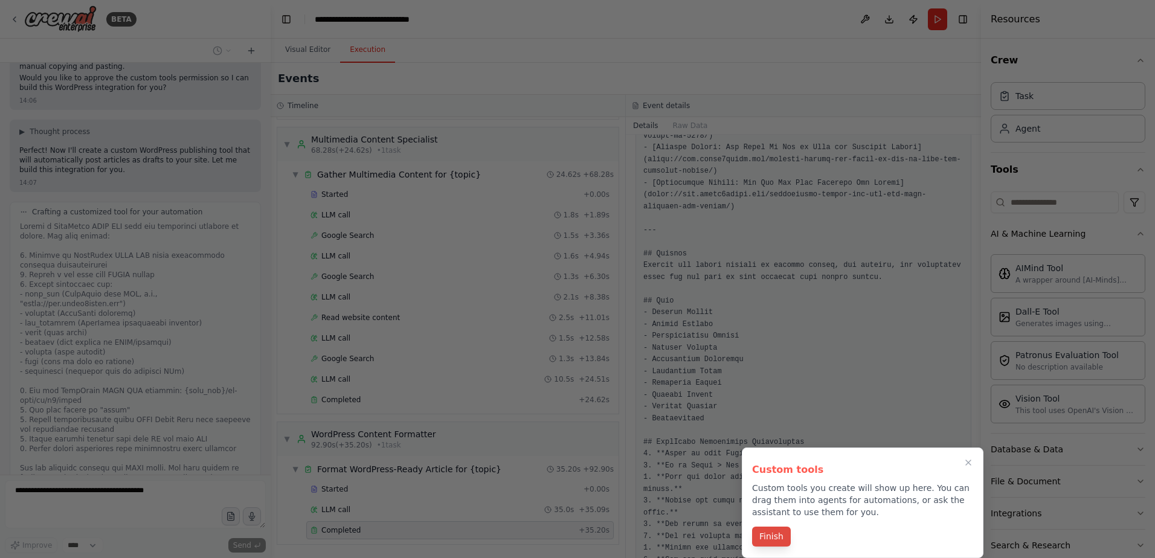
click at [778, 534] on button "Finish" at bounding box center [771, 537] width 39 height 20
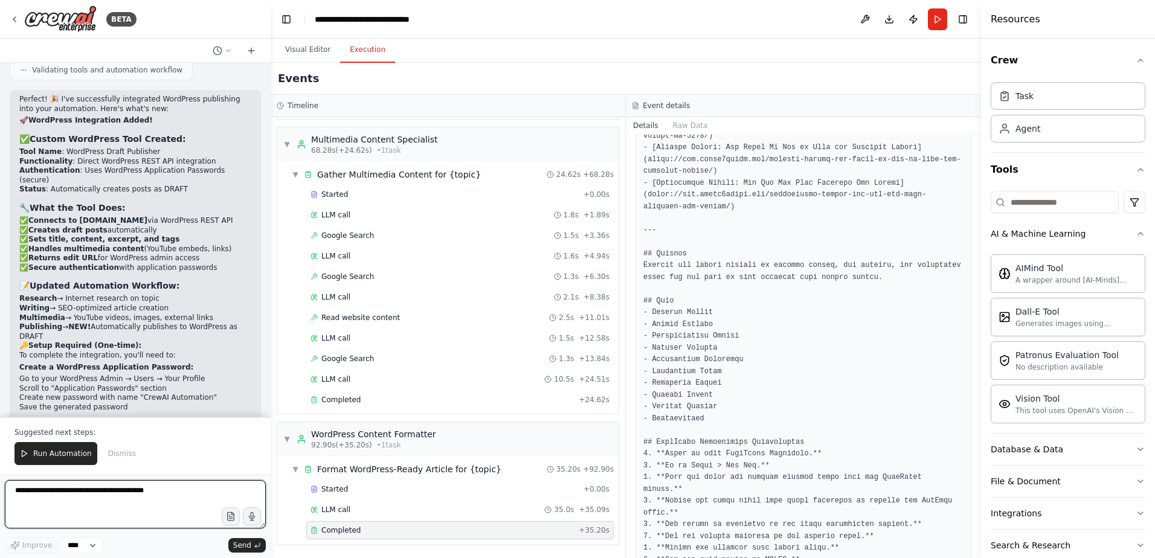
scroll to position [4017, 0]
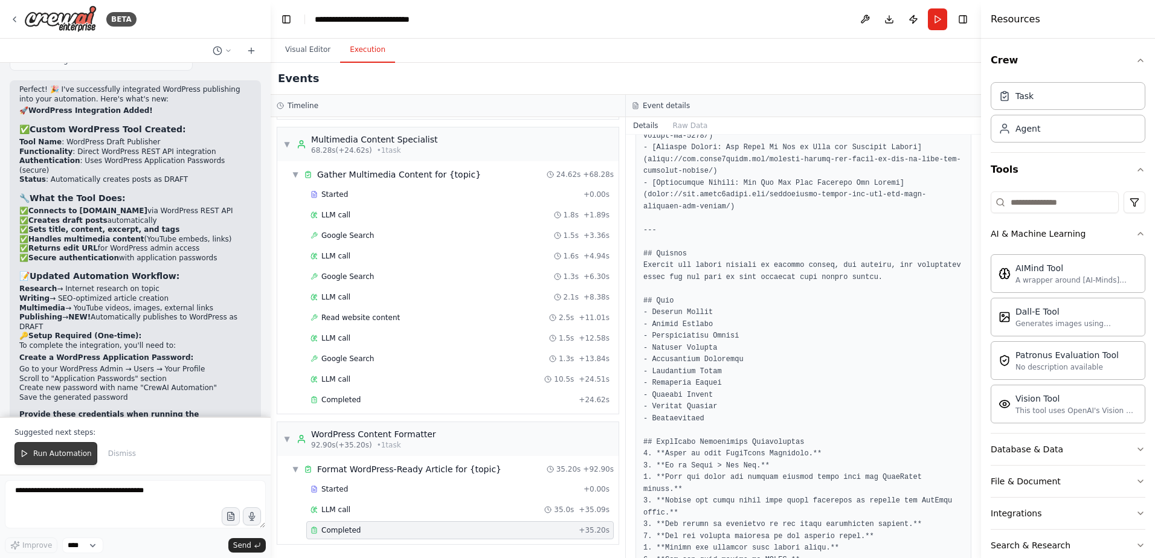
click at [52, 456] on span "Run Automation" at bounding box center [62, 454] width 59 height 10
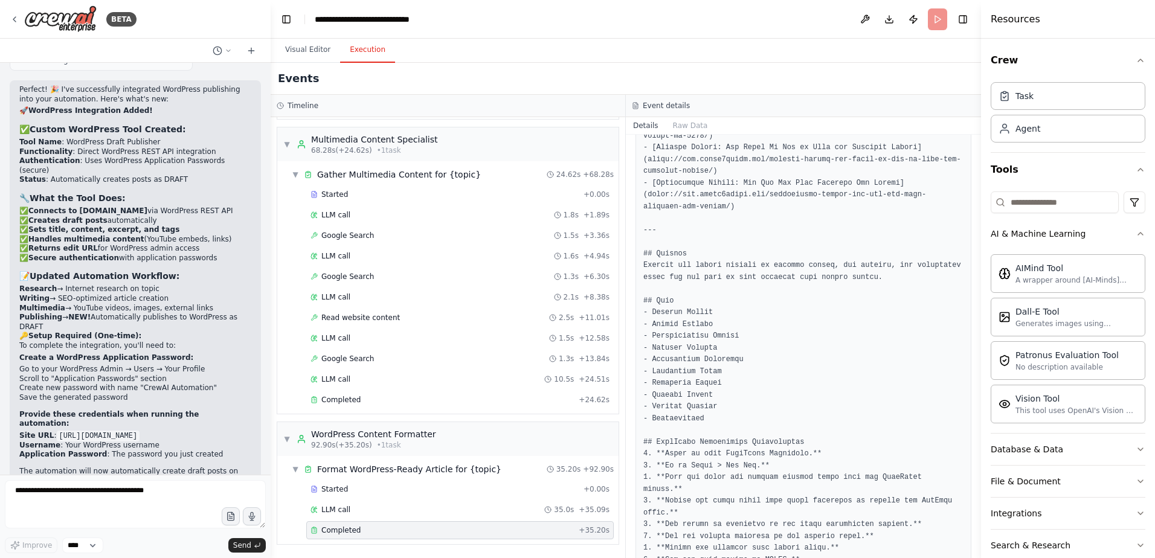
scroll to position [3959, 0]
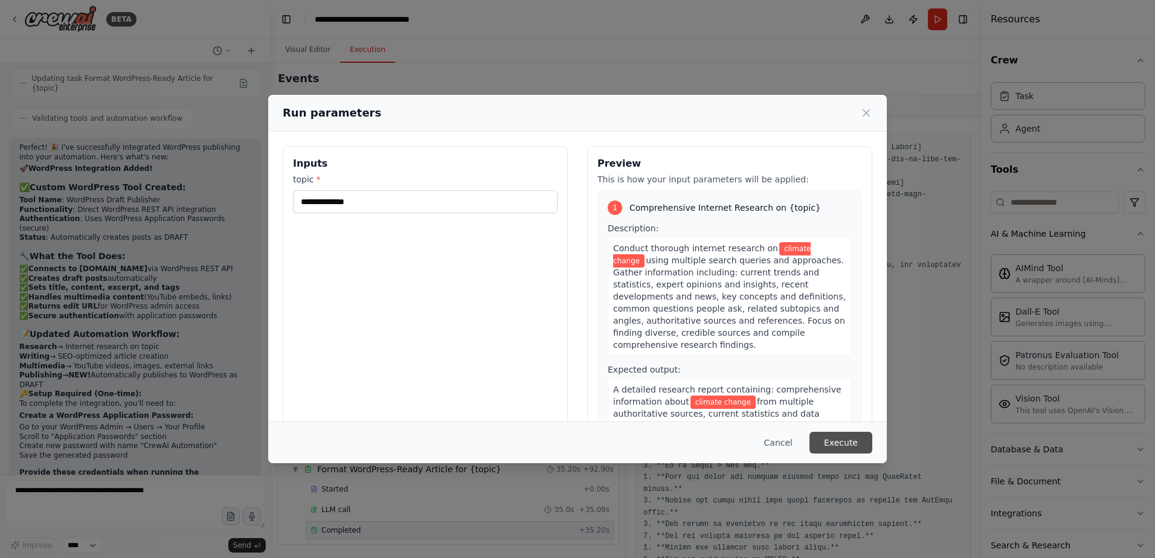
click at [825, 437] on button "Execute" at bounding box center [841, 443] width 63 height 22
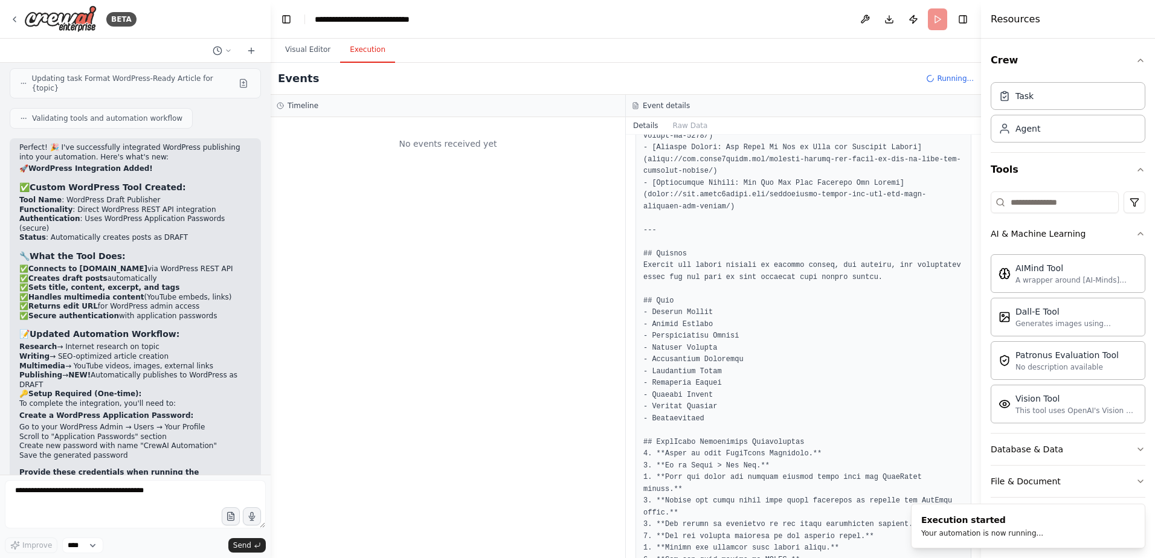
scroll to position [0, 0]
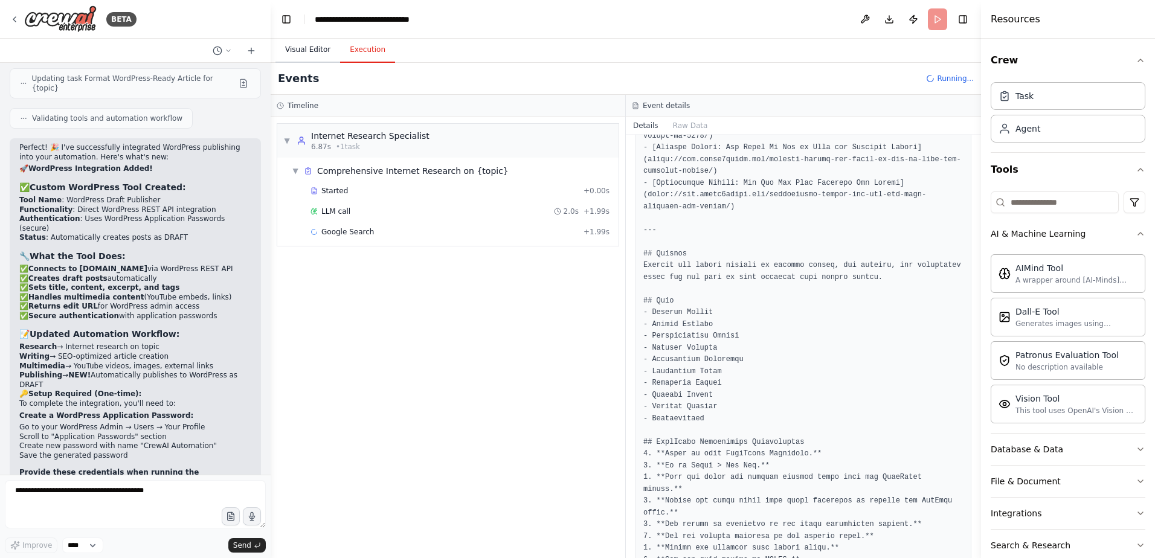
click at [294, 54] on button "Visual Editor" at bounding box center [307, 49] width 65 height 25
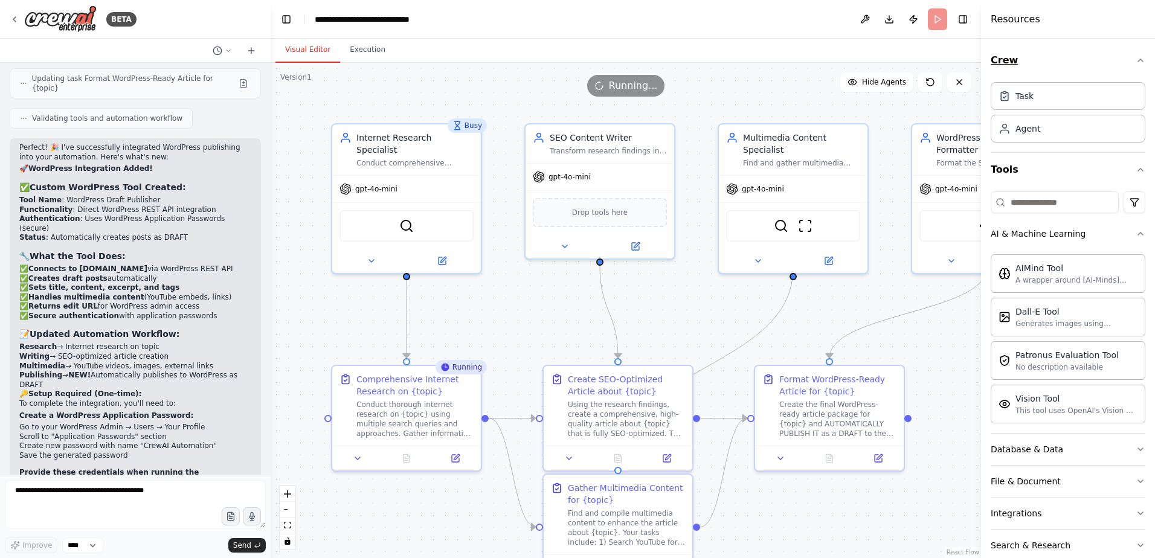
click at [1138, 62] on icon "button" at bounding box center [1140, 60] width 5 height 2
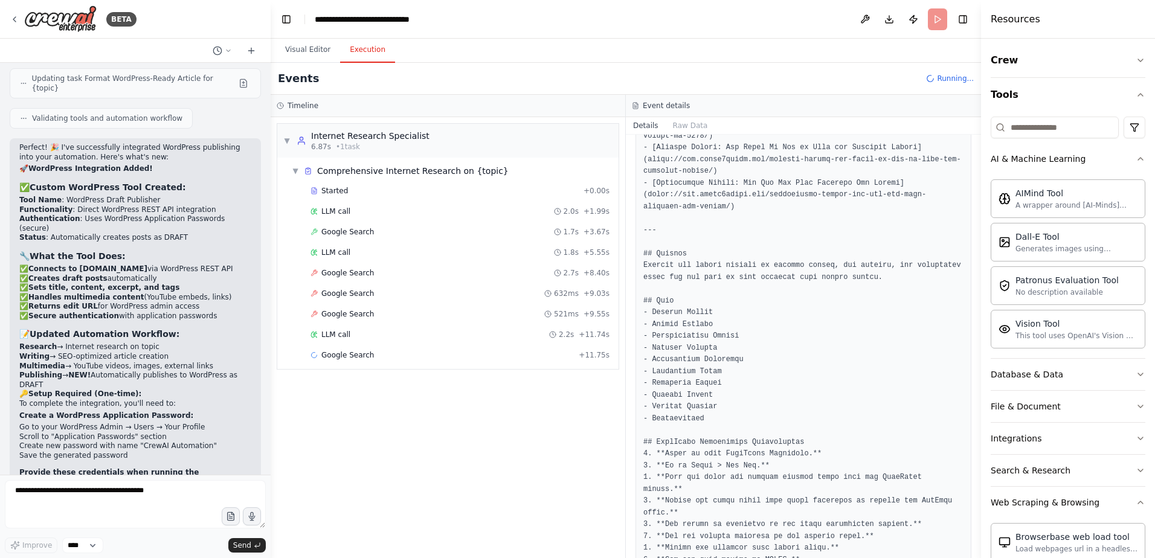
click at [360, 49] on button "Execution" at bounding box center [367, 49] width 55 height 25
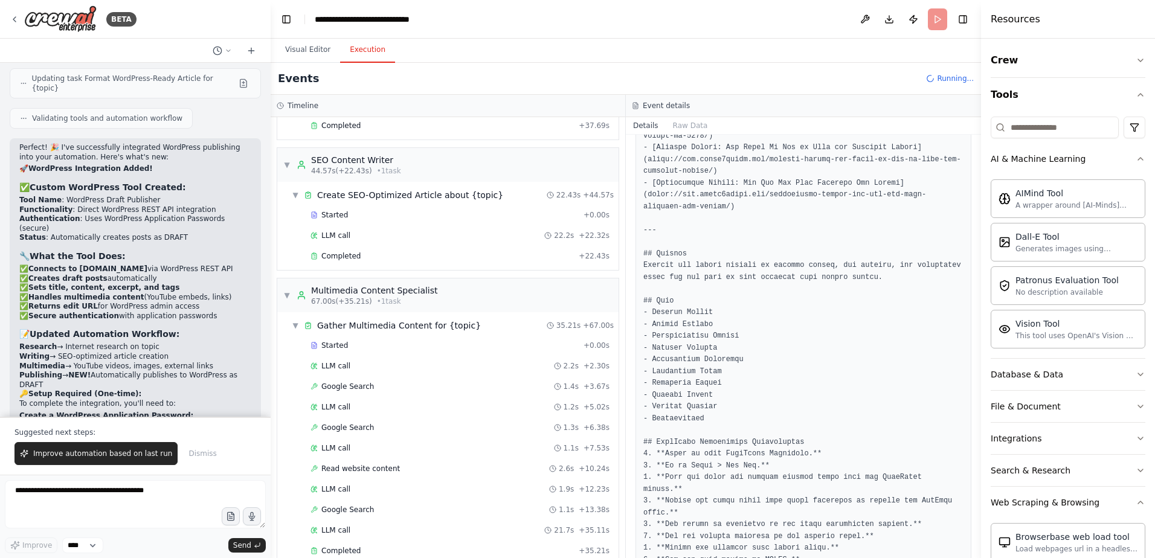
scroll to position [4017, 0]
